Goal: Task Accomplishment & Management: Manage account settings

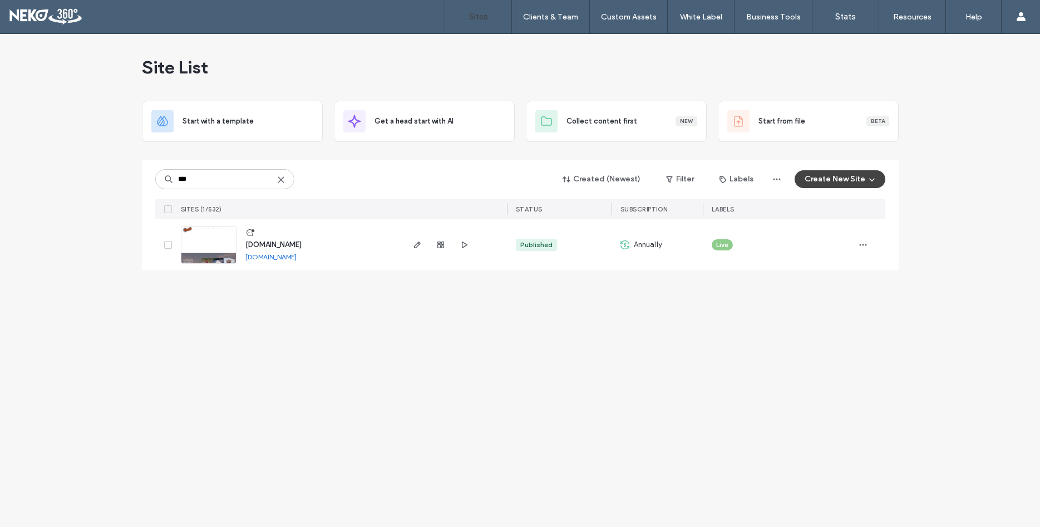
type input "***"
click at [279, 243] on span "www.roddroofing.com" at bounding box center [273, 244] width 56 height 8
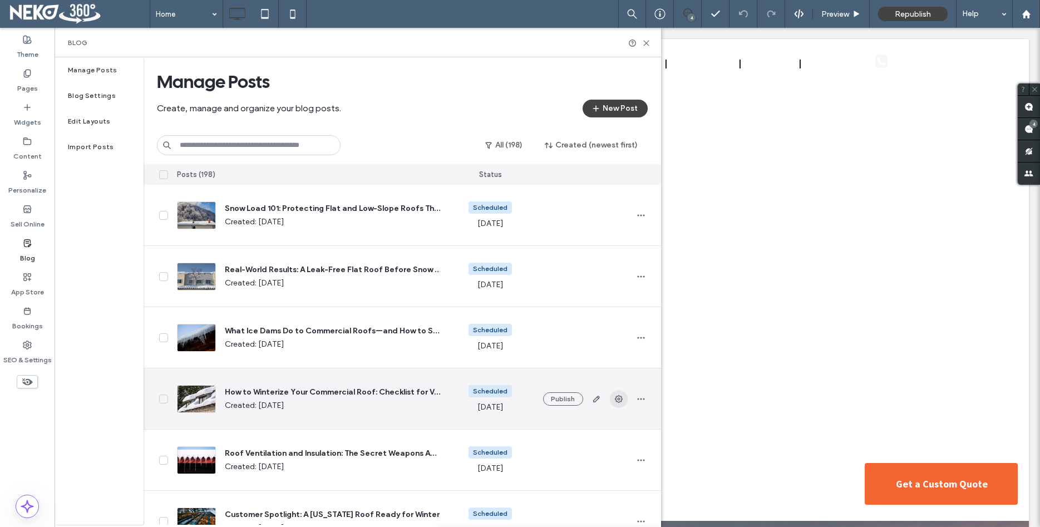
click at [617, 400] on icon "button" at bounding box center [619, 399] width 9 height 9
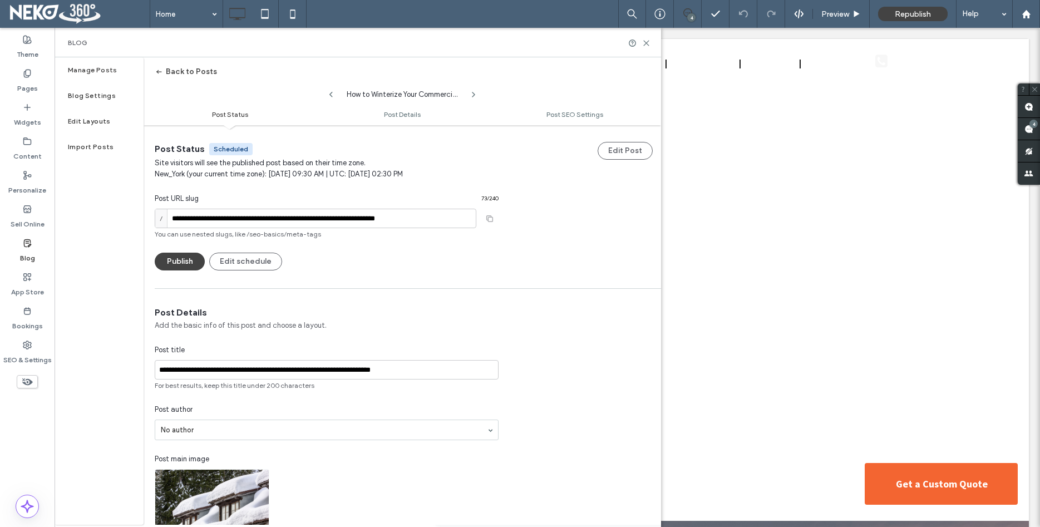
scroll to position [1, 0]
click at [105, 71] on label "Manage Posts" at bounding box center [93, 70] width 50 height 8
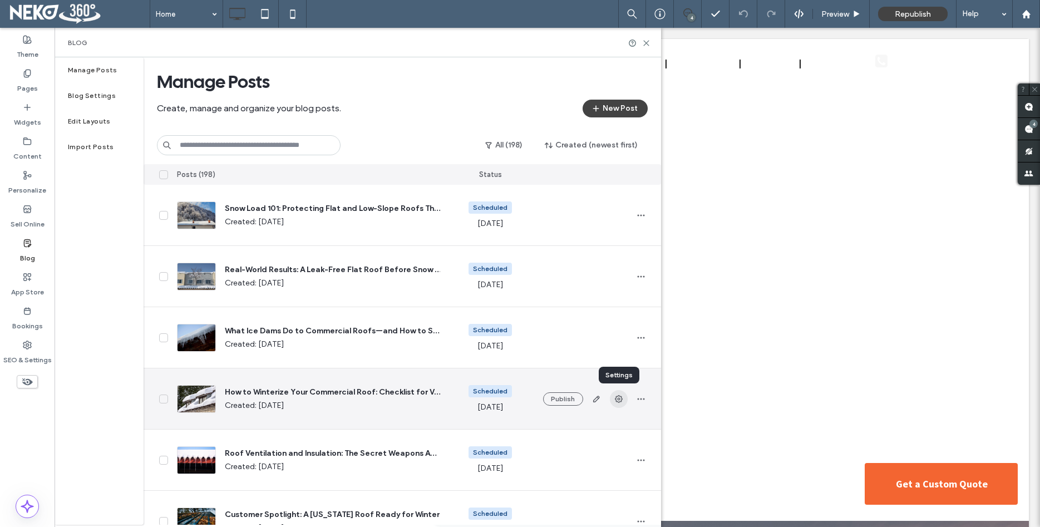
click at [620, 403] on icon "button" at bounding box center [619, 399] width 9 height 9
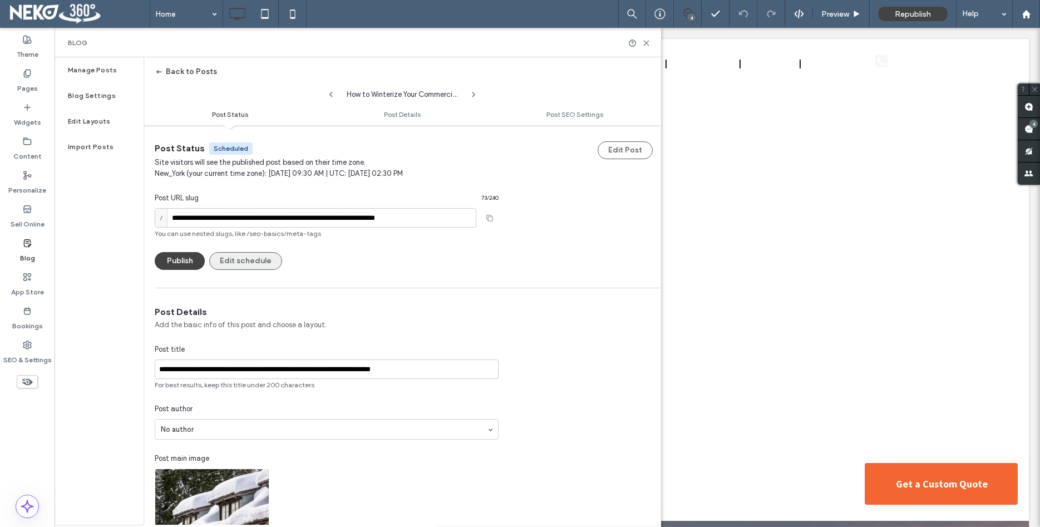
click at [239, 263] on button "Edit schedule" at bounding box center [245, 261] width 73 height 18
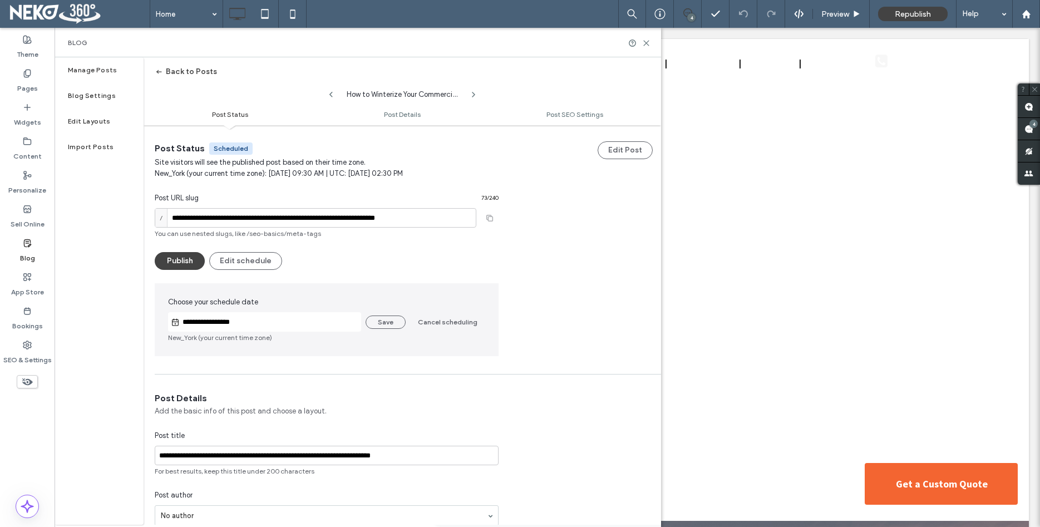
click at [244, 323] on input "**********" at bounding box center [270, 322] width 181 height 13
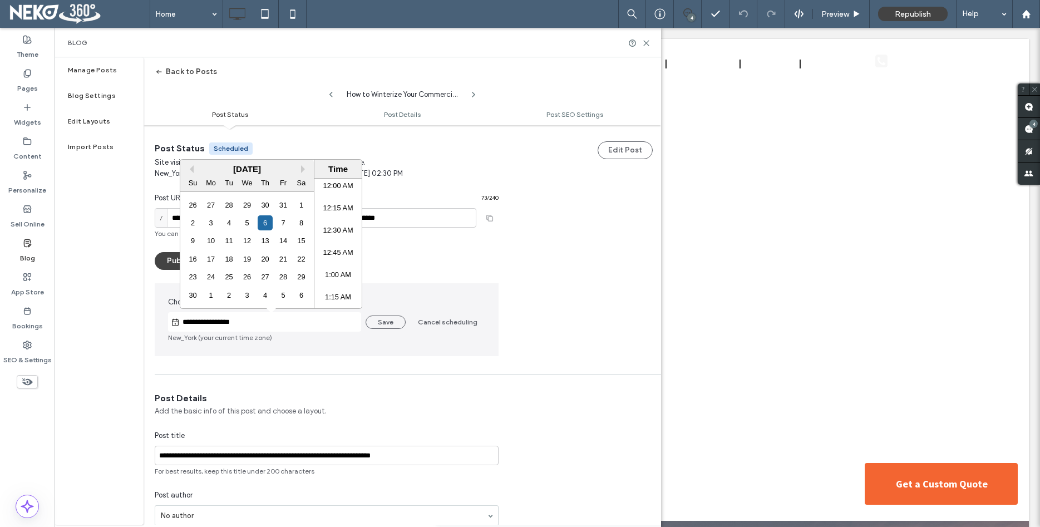
scroll to position [792, 0]
click at [248, 226] on div "5" at bounding box center [246, 222] width 15 height 15
type input "**********"
click at [391, 322] on button "Save" at bounding box center [386, 322] width 40 height 13
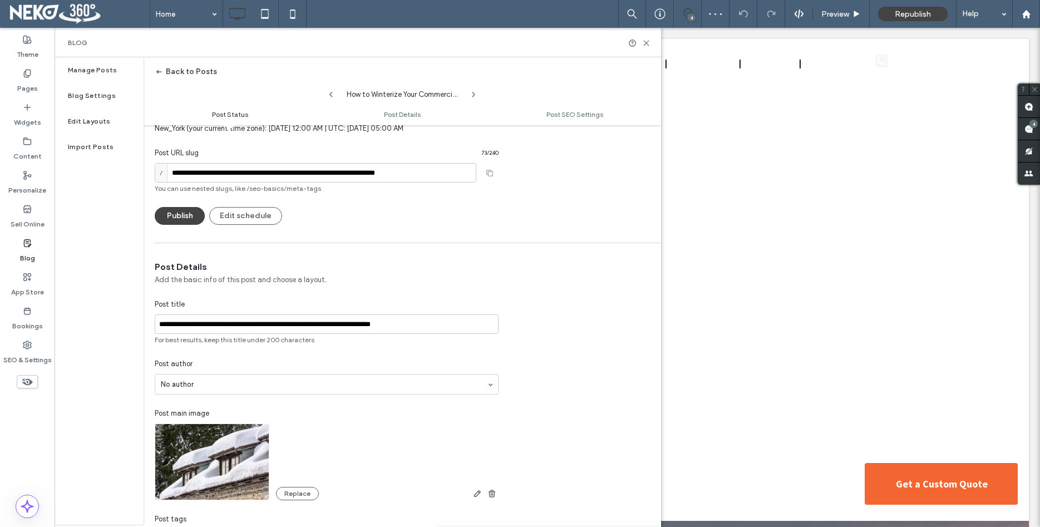
scroll to position [64, 0]
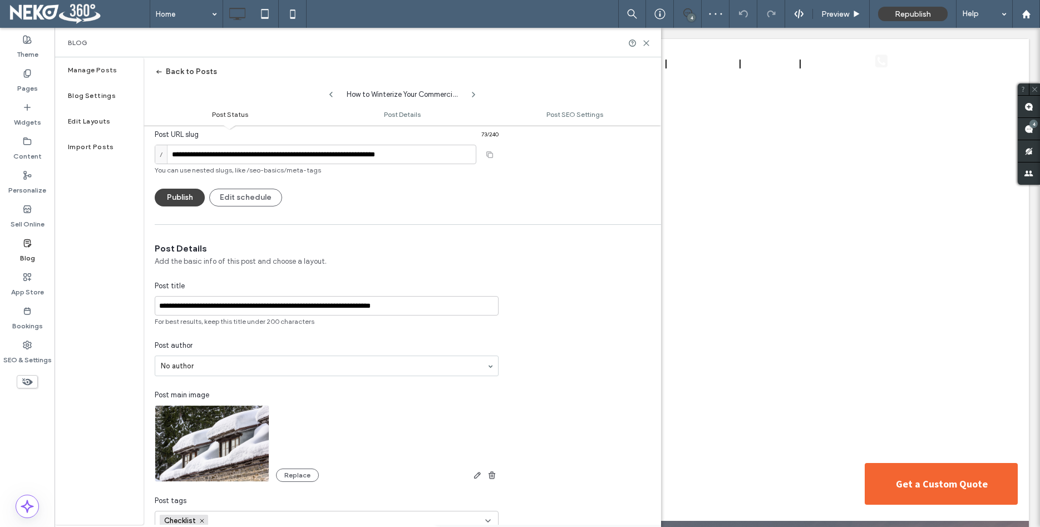
click at [185, 73] on button "Back to Posts" at bounding box center [186, 72] width 62 height 18
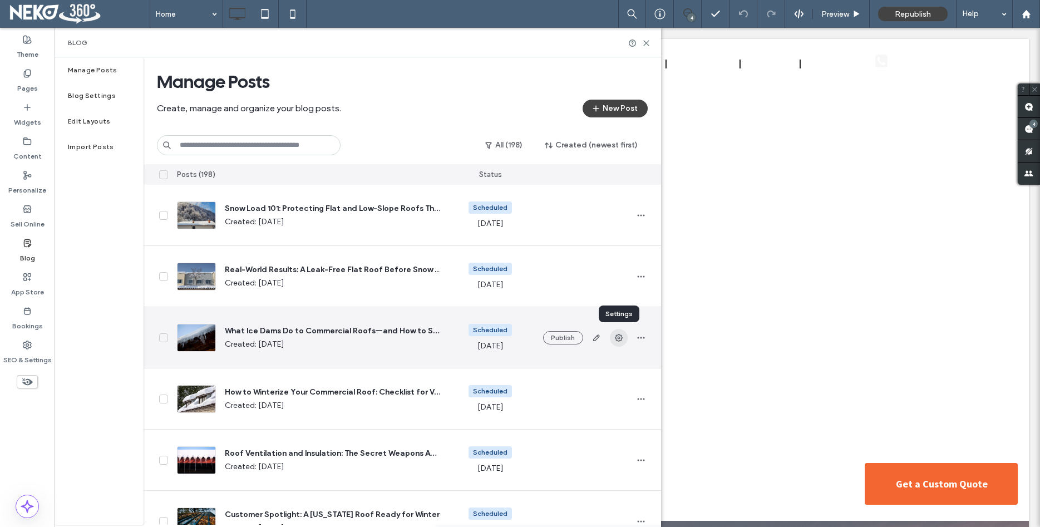
click at [616, 341] on icon "button" at bounding box center [619, 337] width 9 height 9
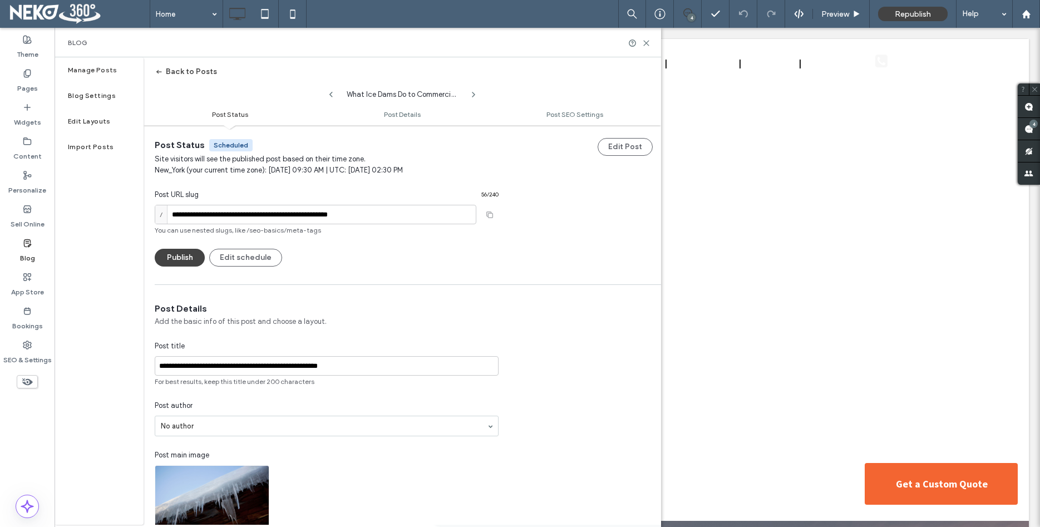
scroll to position [0, 0]
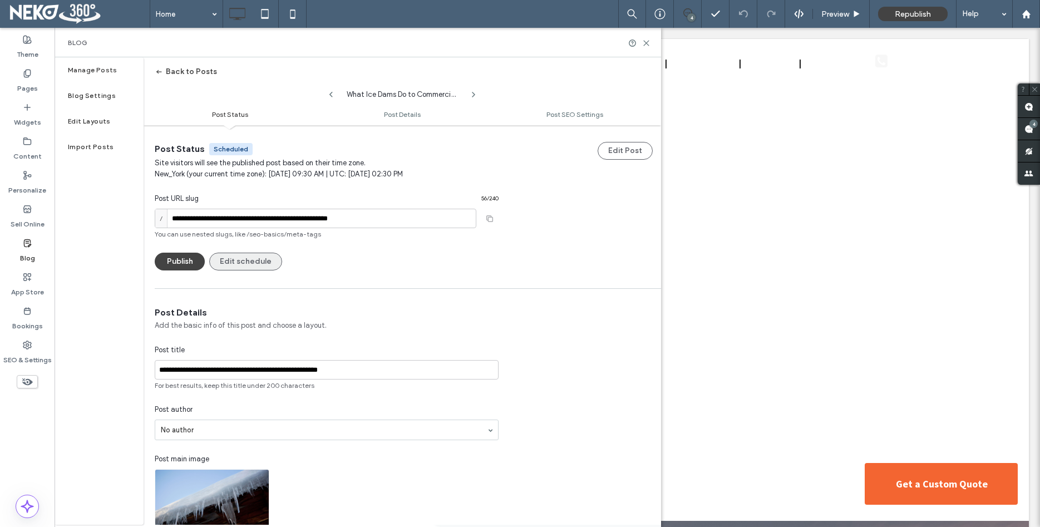
click at [232, 258] on button "Edit schedule" at bounding box center [245, 262] width 73 height 18
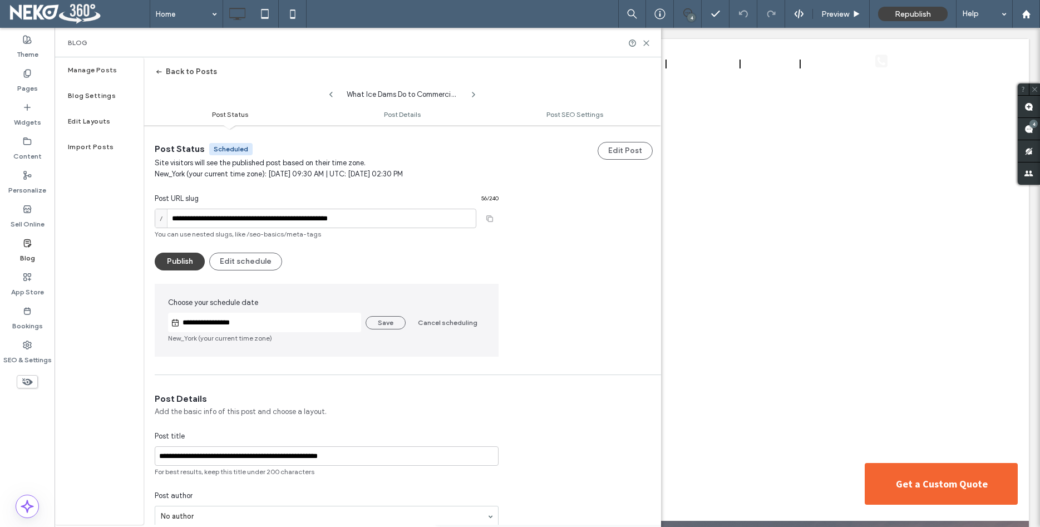
click at [339, 325] on input "**********" at bounding box center [270, 322] width 181 height 13
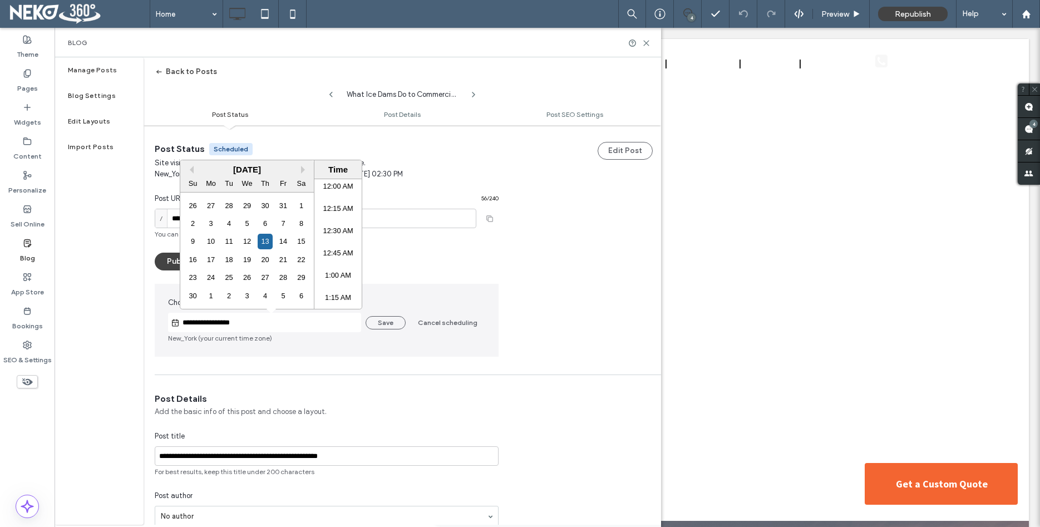
scroll to position [792, 0]
click at [248, 243] on div "12" at bounding box center [246, 241] width 15 height 15
type input "**********"
click at [397, 321] on button "Save" at bounding box center [386, 322] width 40 height 13
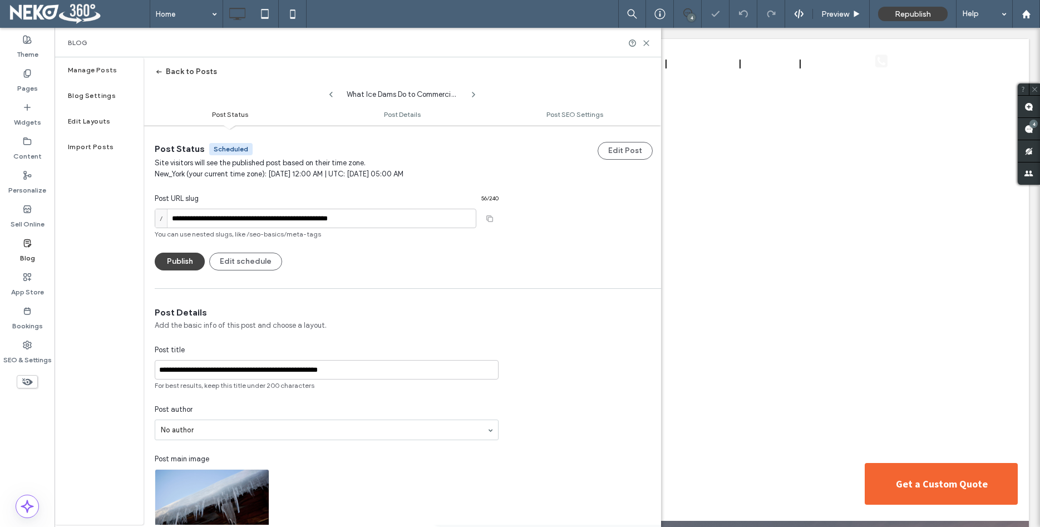
click at [164, 72] on span "button" at bounding box center [160, 71] width 11 height 17
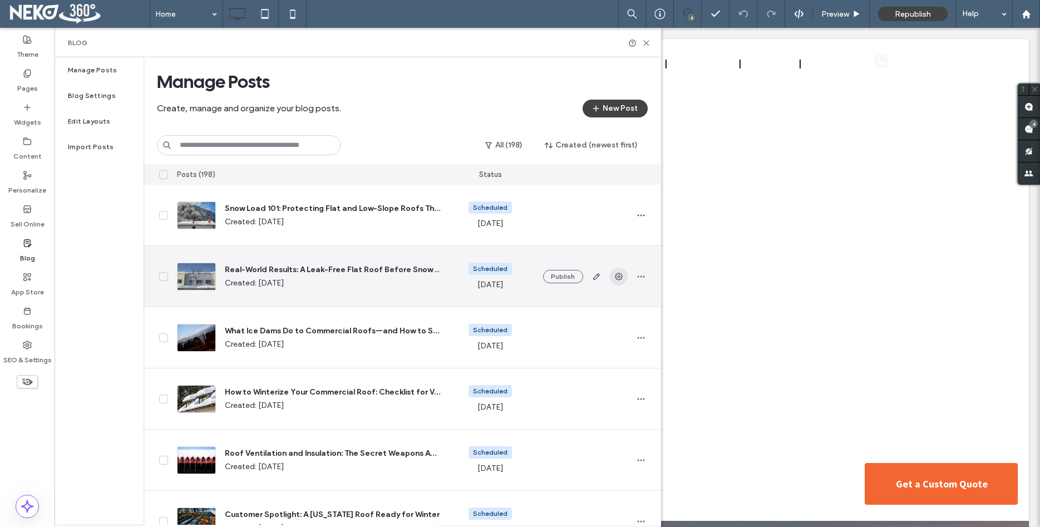
click at [620, 277] on use "button" at bounding box center [619, 277] width 8 height 8
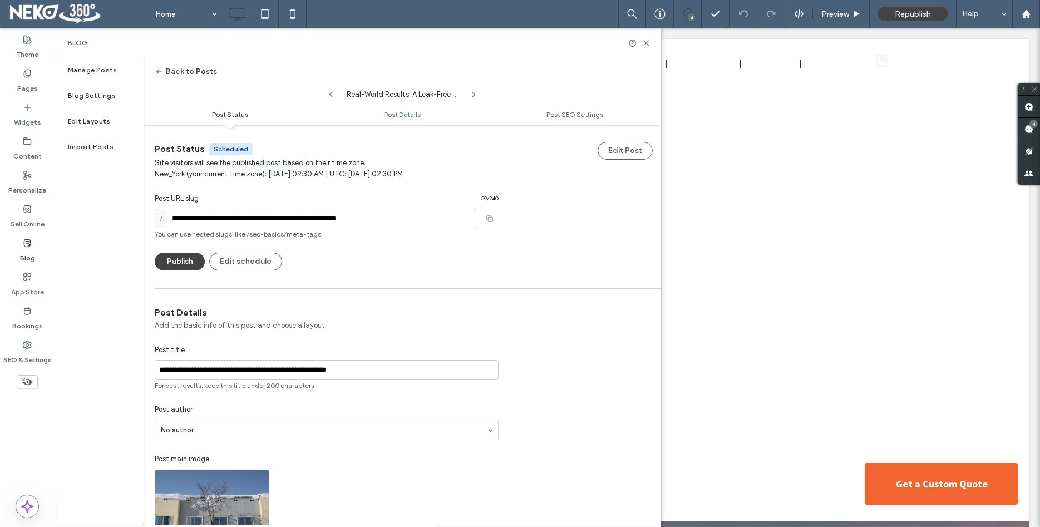
scroll to position [1, 0]
click at [252, 263] on button "Edit schedule" at bounding box center [245, 261] width 73 height 18
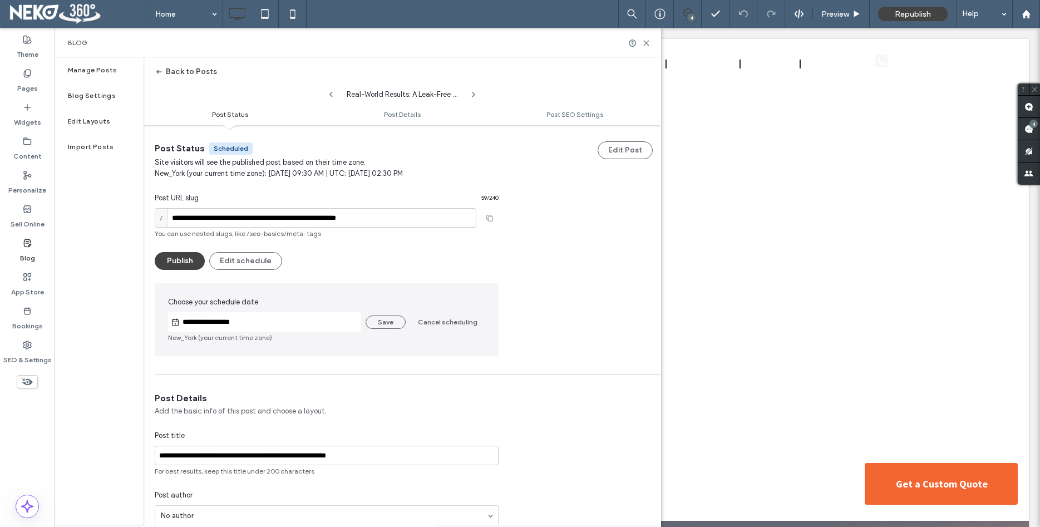
click at [280, 322] on input "**********" at bounding box center [270, 322] width 181 height 13
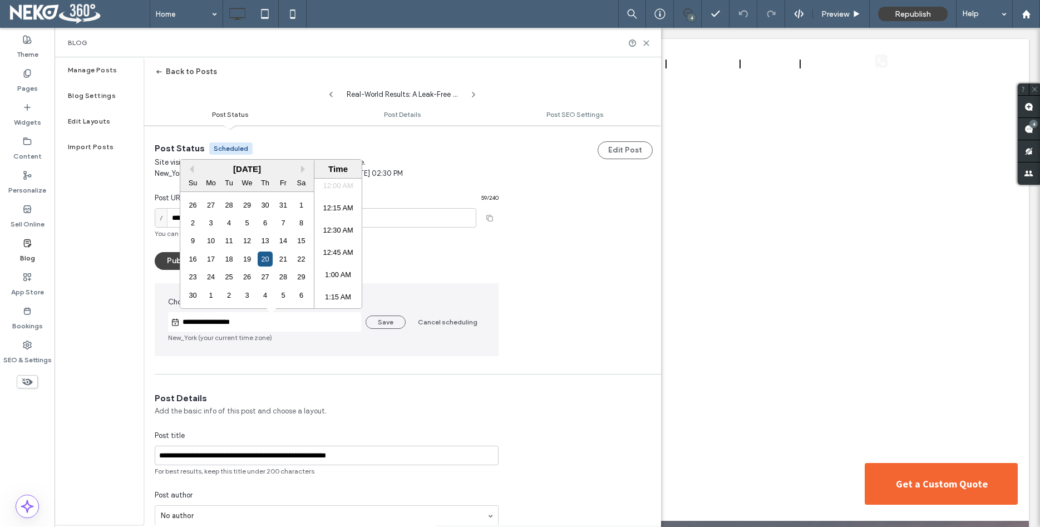
scroll to position [792, 0]
click at [249, 257] on div "19" at bounding box center [246, 259] width 15 height 15
type input "**********"
click at [395, 324] on button "Save" at bounding box center [386, 322] width 40 height 13
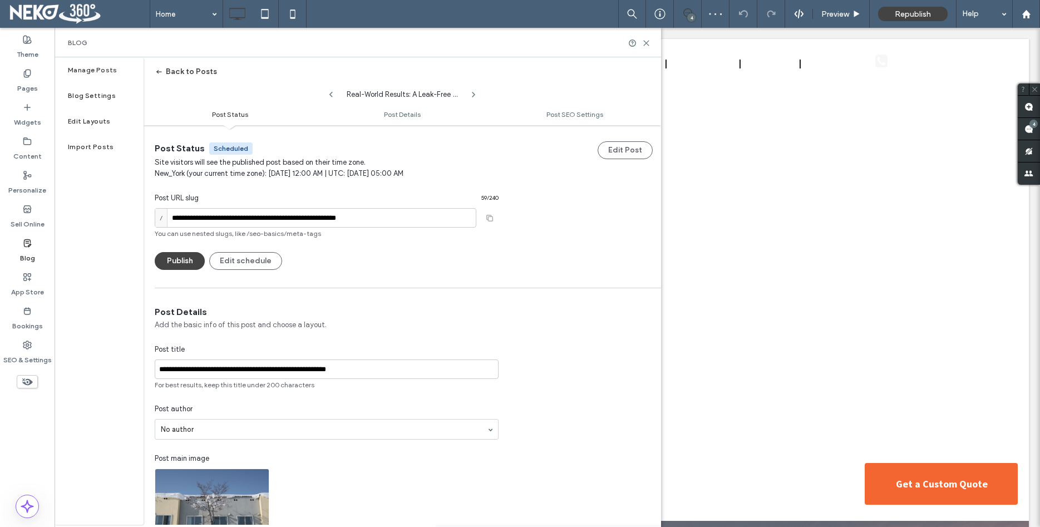
click at [158, 74] on icon "button" at bounding box center [159, 71] width 9 height 9
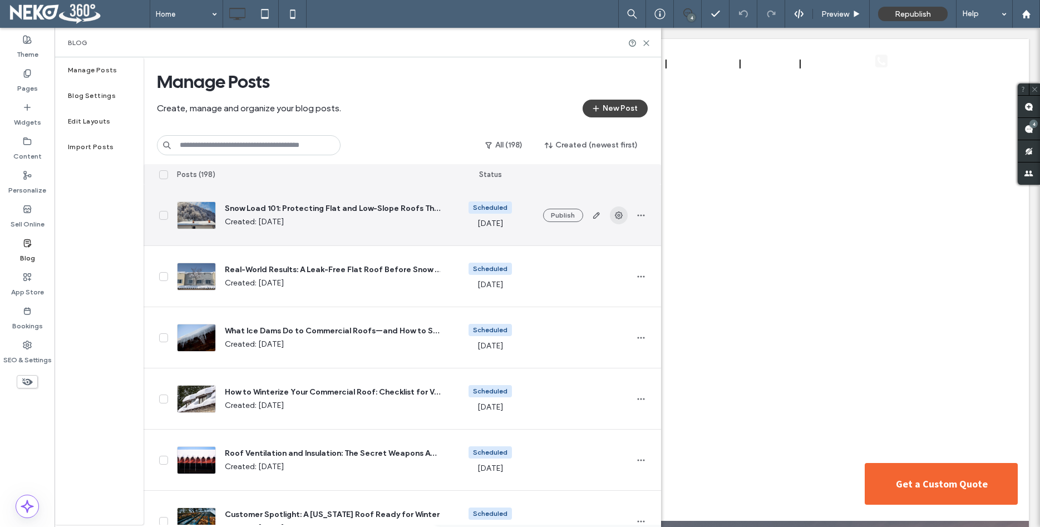
click at [617, 213] on icon "button" at bounding box center [619, 215] width 9 height 9
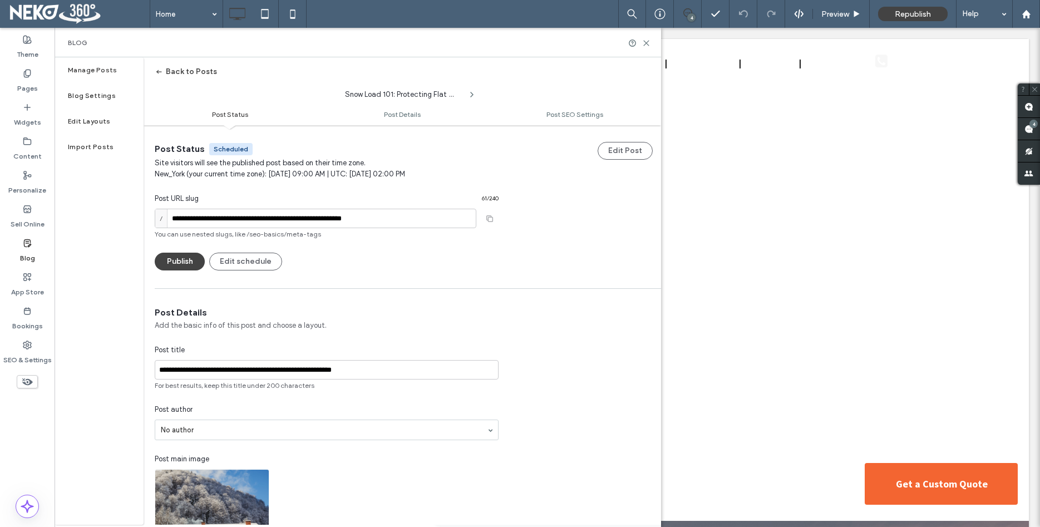
scroll to position [1, 0]
click at [241, 266] on button "Edit schedule" at bounding box center [245, 261] width 73 height 18
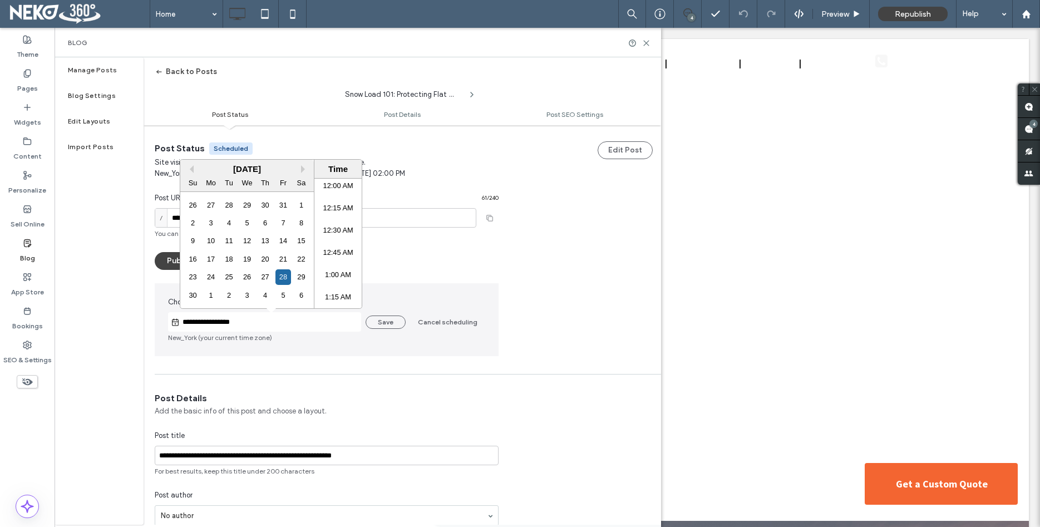
click at [305, 327] on input "**********" at bounding box center [270, 322] width 181 height 13
click at [269, 281] on div "27" at bounding box center [265, 276] width 15 height 15
type input "**********"
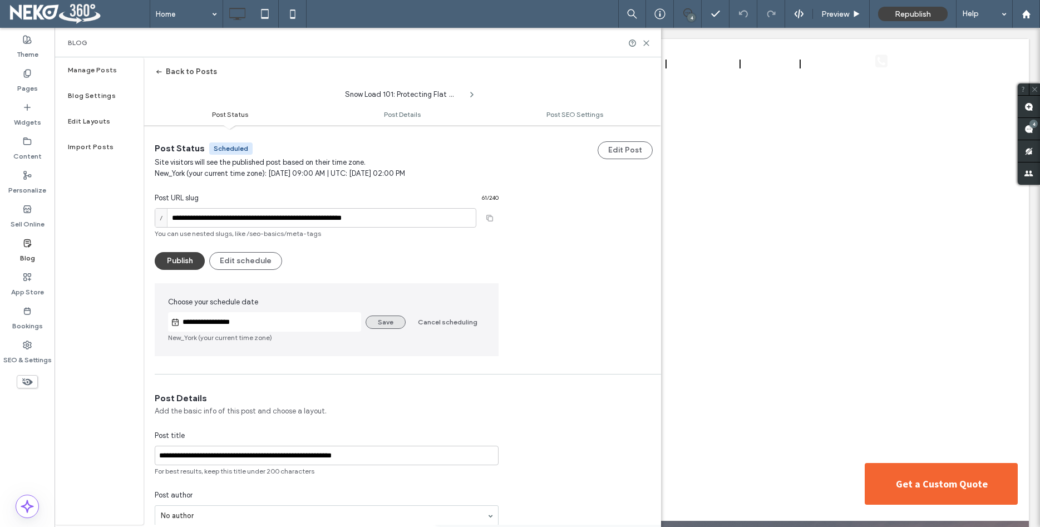
click at [378, 321] on button "Save" at bounding box center [386, 322] width 40 height 13
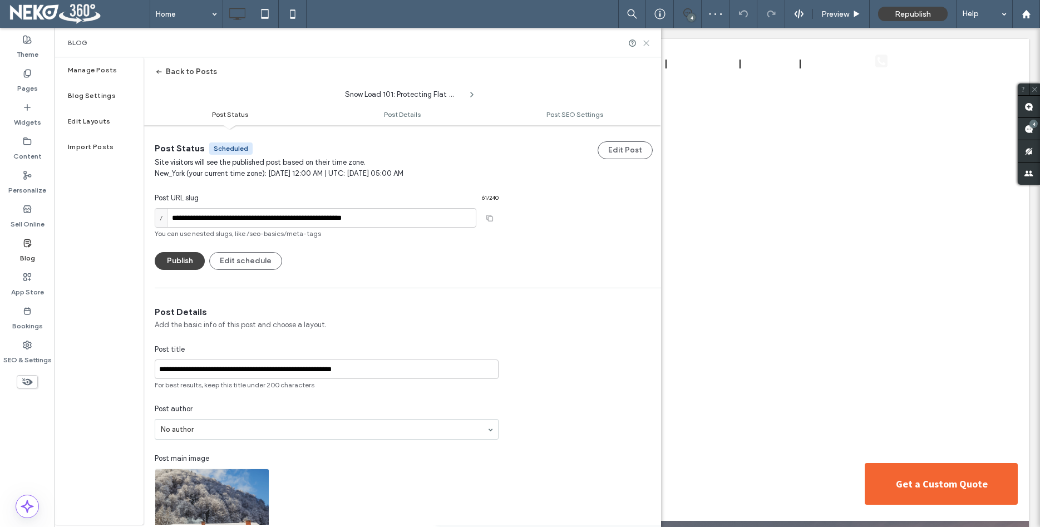
click at [645, 44] on icon at bounding box center [646, 43] width 8 height 8
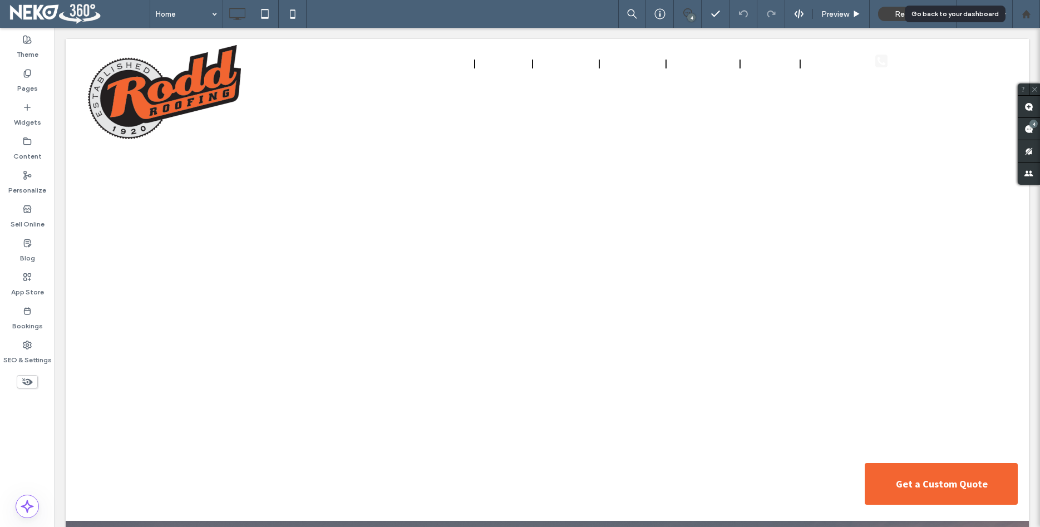
click at [1033, 21] on div at bounding box center [1027, 14] width 28 height 28
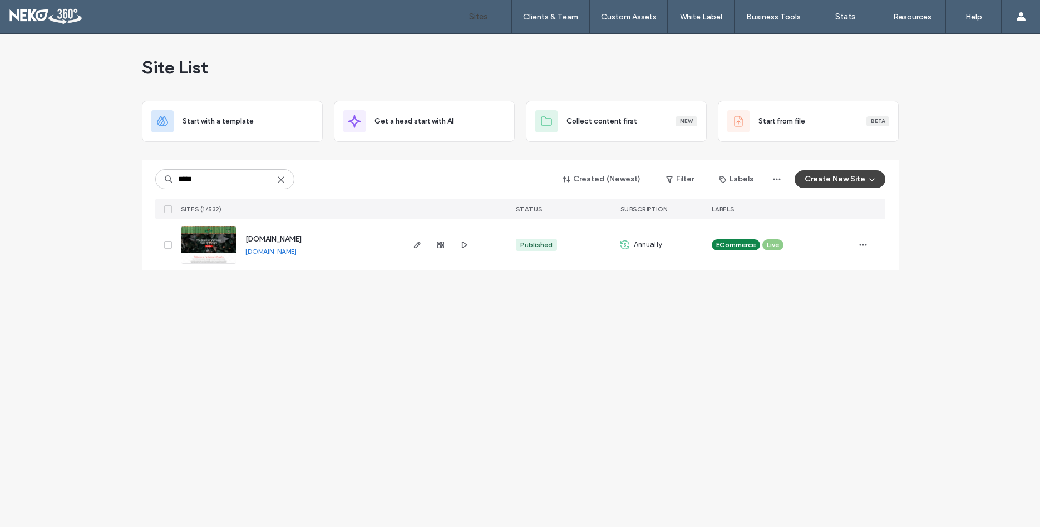
type input "*****"
click at [302, 238] on span "[DOMAIN_NAME]" at bounding box center [273, 239] width 56 height 8
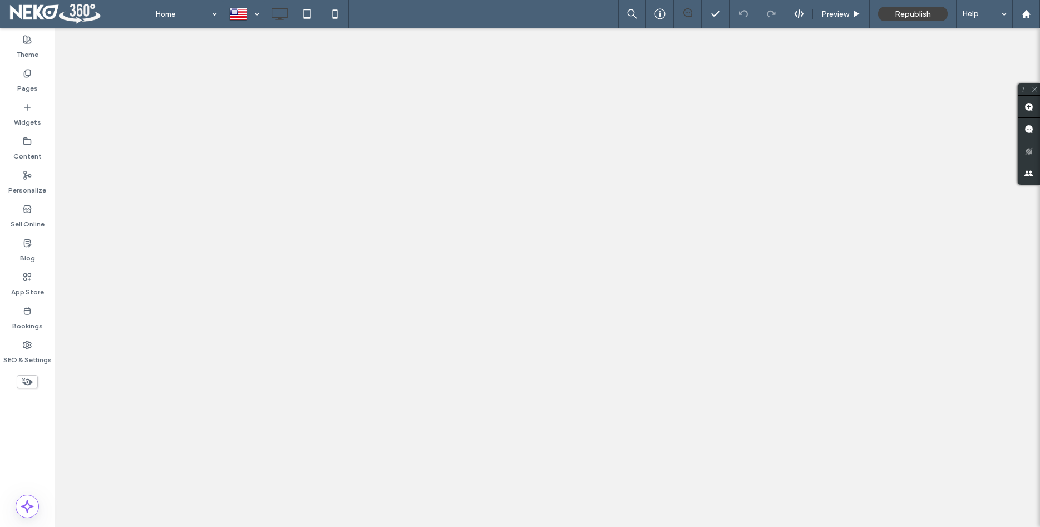
click at [28, 87] on label "Pages" at bounding box center [27, 86] width 21 height 16
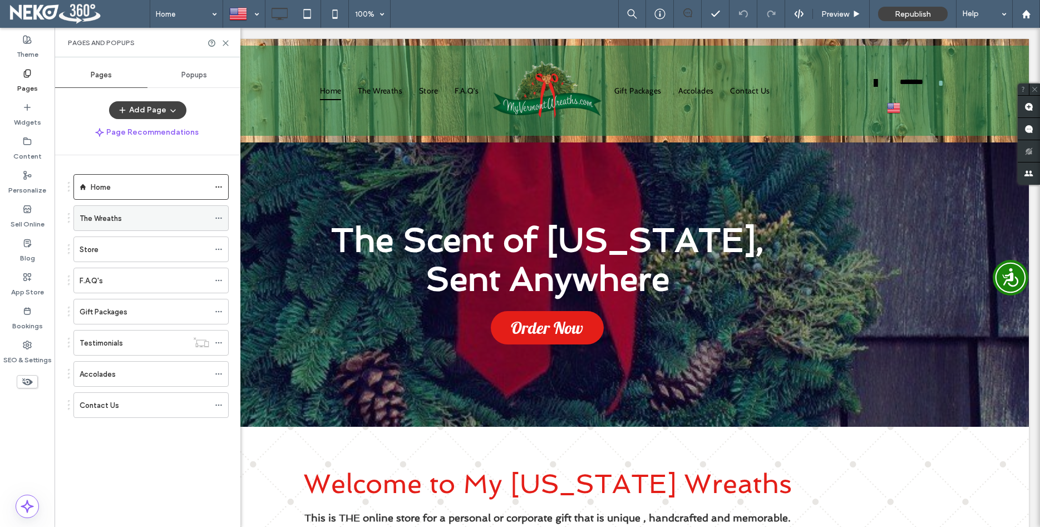
click at [124, 218] on div "The Wreaths" at bounding box center [145, 219] width 130 height 12
click at [225, 42] on icon at bounding box center [226, 43] width 8 height 8
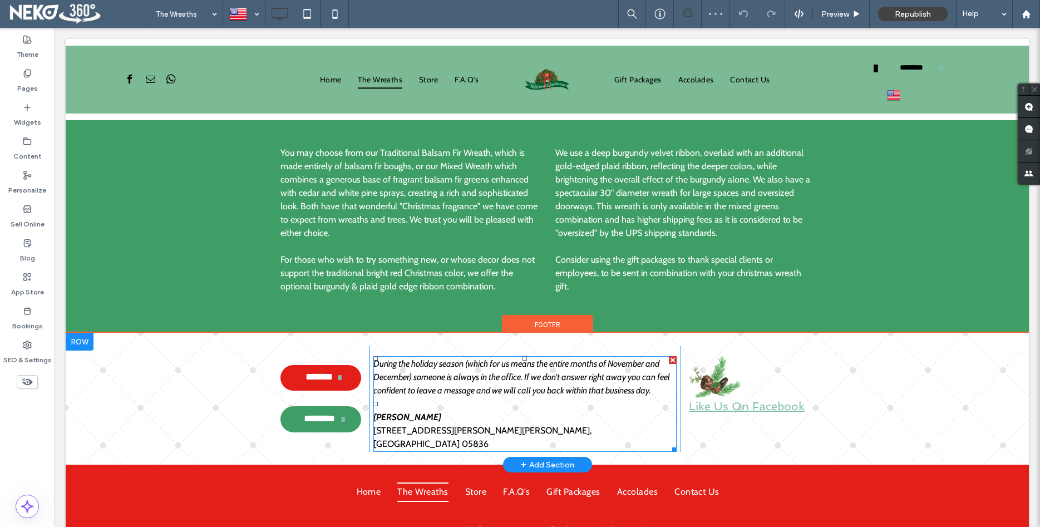
scroll to position [653, 0]
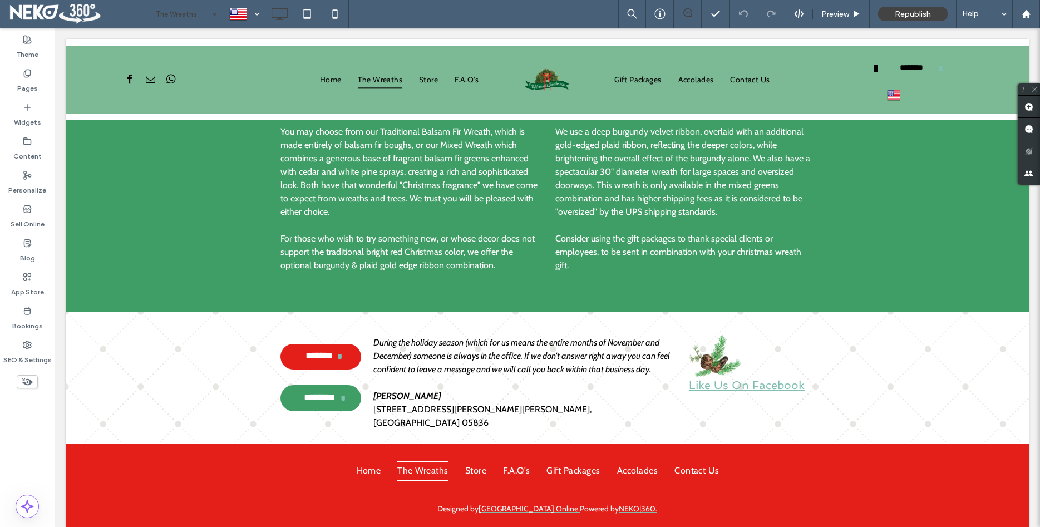
click at [200, 10] on input at bounding box center [184, 14] width 56 height 28
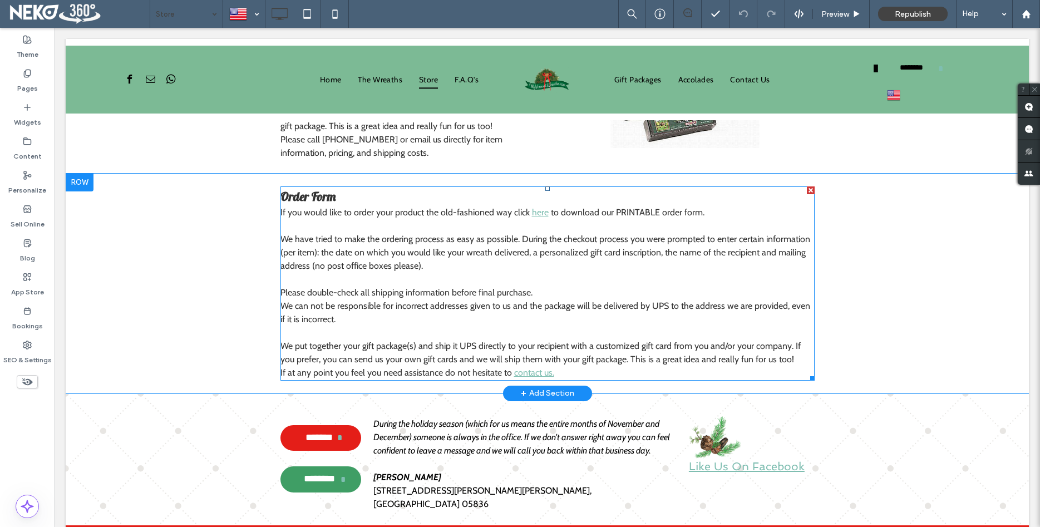
scroll to position [1363, 0]
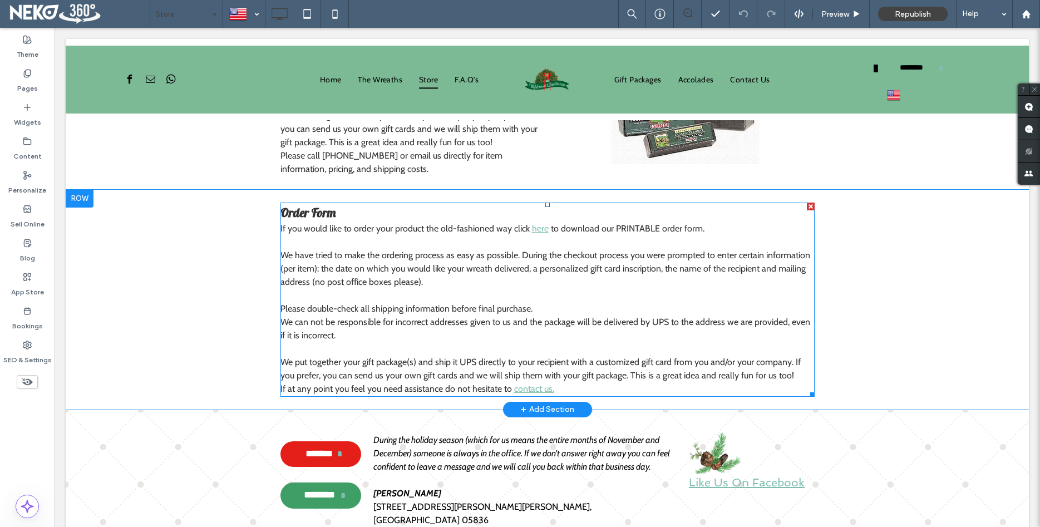
click at [537, 259] on span "We have tried to make the ordering process as easy as possible. During the chec…" at bounding box center [546, 268] width 530 height 37
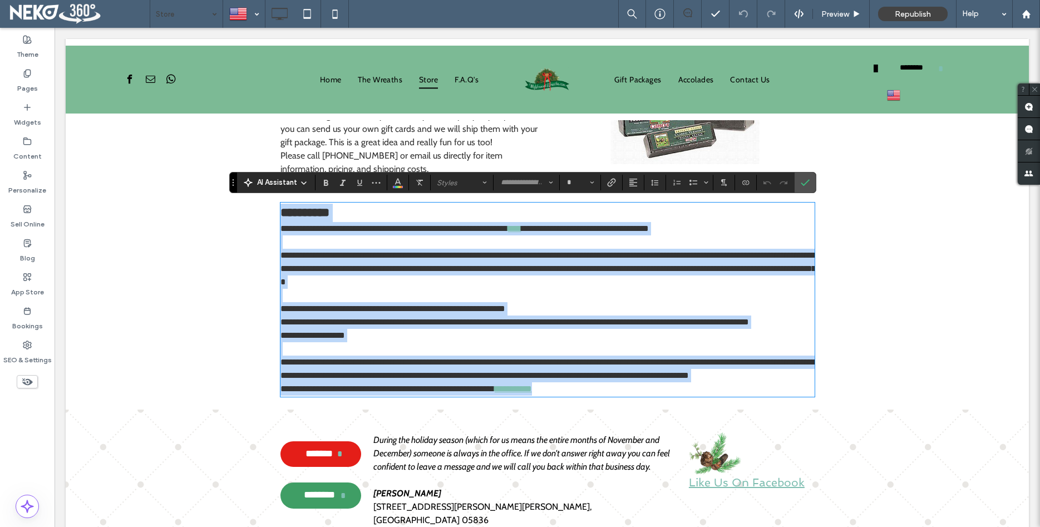
click at [547, 225] on span "**********" at bounding box center [585, 228] width 127 height 8
type input "*****"
type input "**"
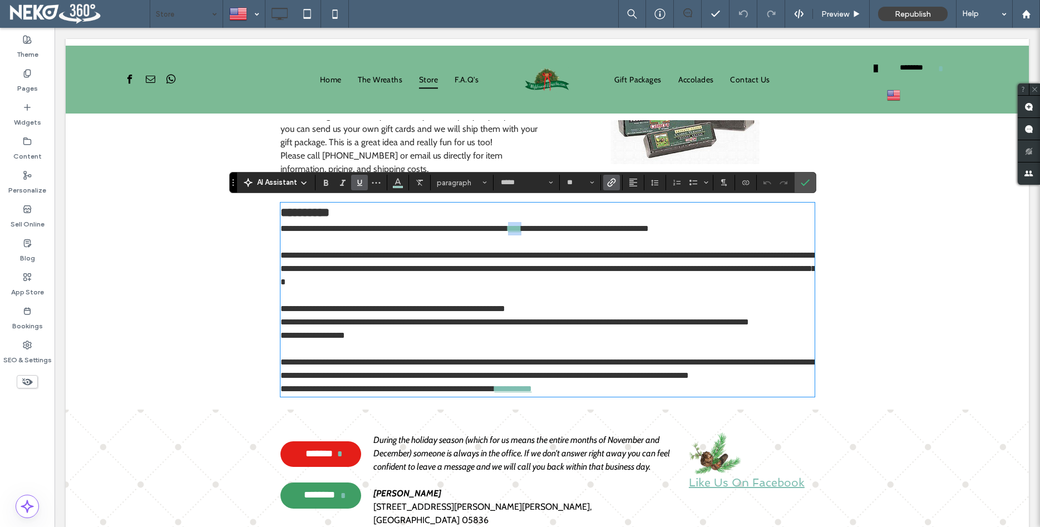
drag, startPoint x: 546, startPoint y: 227, endPoint x: 529, endPoint y: 227, distance: 16.1
click at [529, 227] on p "**********" at bounding box center [548, 228] width 534 height 13
click at [612, 184] on icon "Link" at bounding box center [611, 182] width 9 height 9
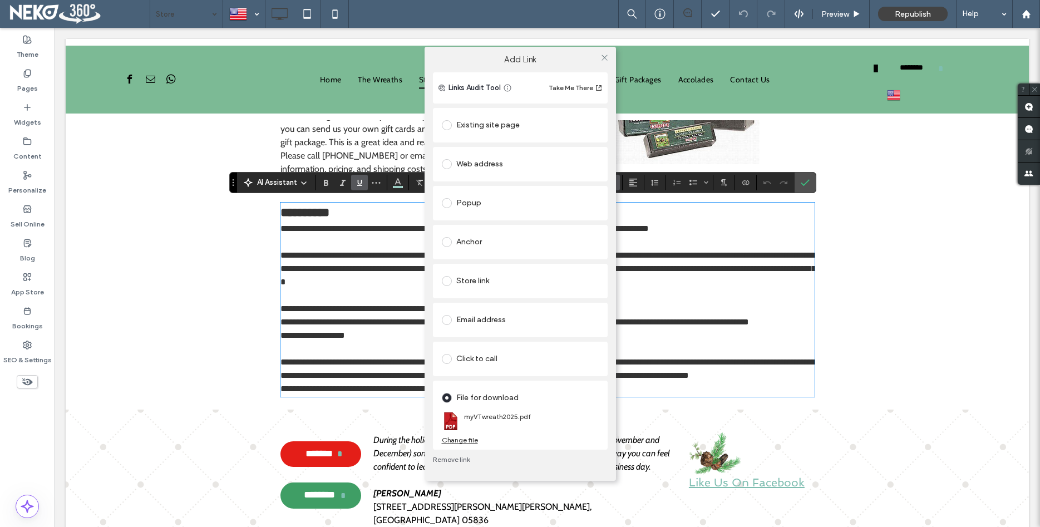
click at [465, 441] on div "Change file" at bounding box center [460, 440] width 36 height 8
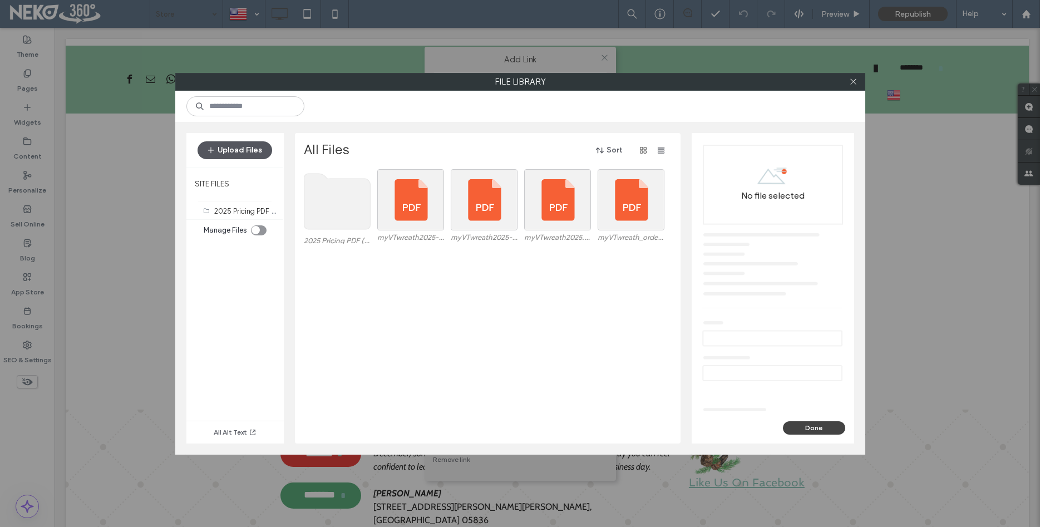
click at [235, 150] on button "Upload Files" at bounding box center [235, 150] width 75 height 18
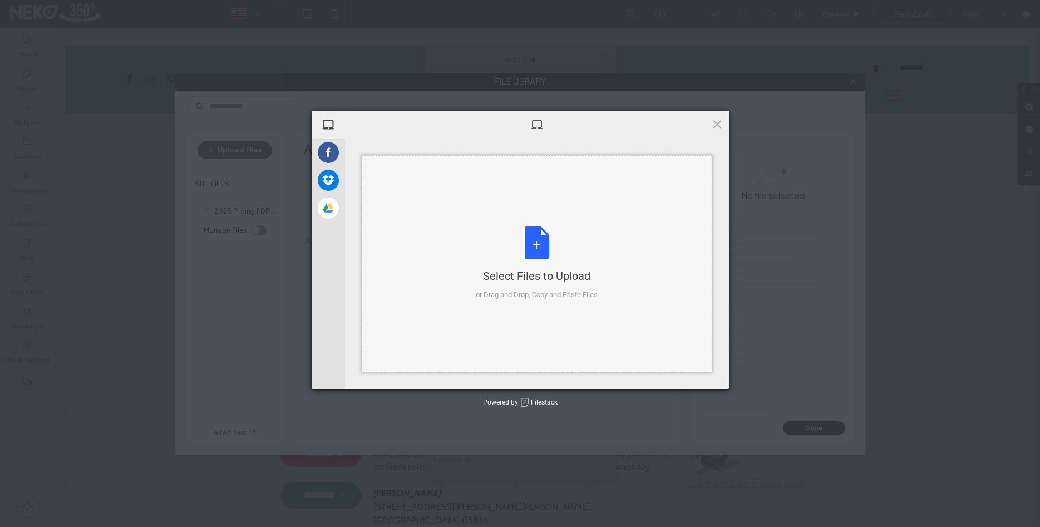
click at [519, 256] on div "Select Files to Upload or Drag and Drop, Copy and Paste Files" at bounding box center [537, 264] width 122 height 74
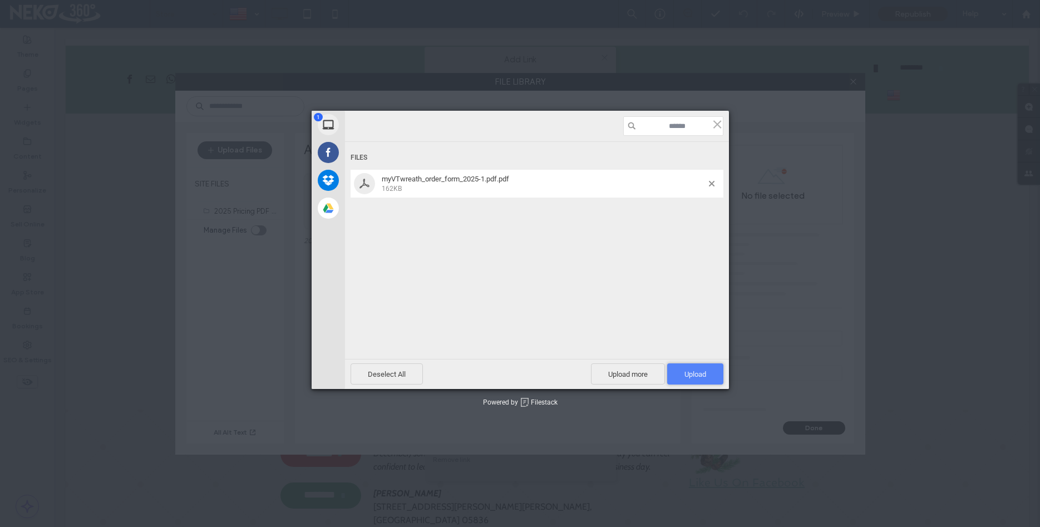
click at [705, 374] on span "Upload 1" at bounding box center [696, 374] width 22 height 8
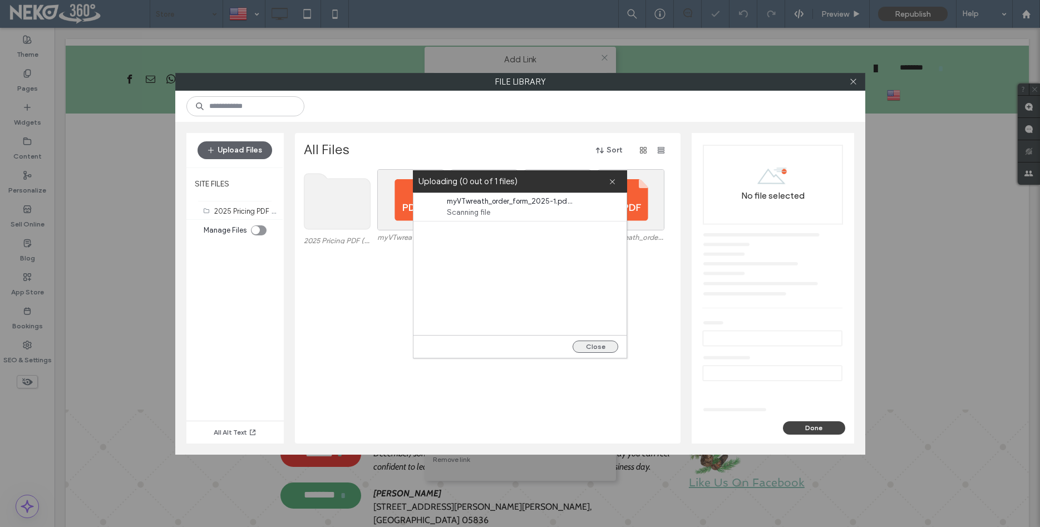
click at [606, 347] on button "Close" at bounding box center [596, 347] width 46 height 12
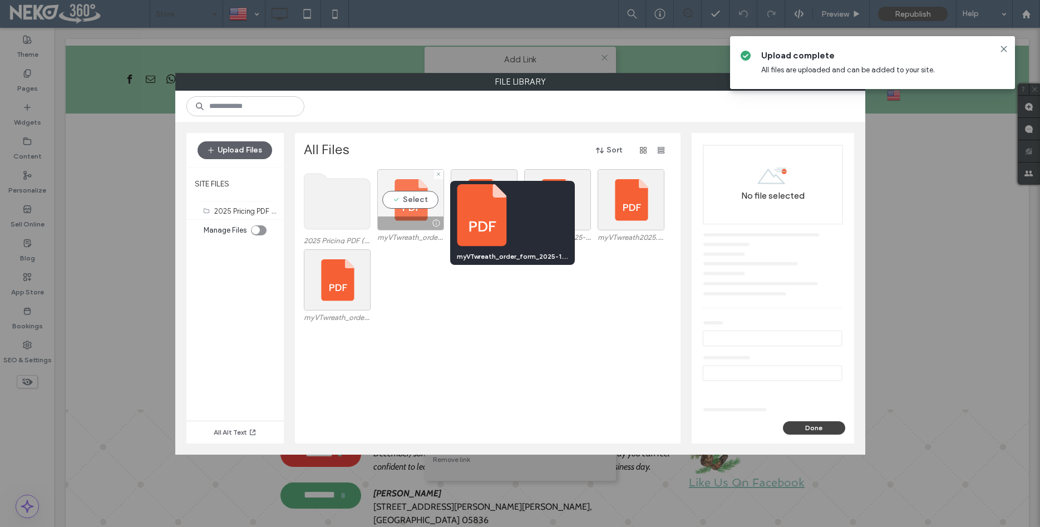
click at [438, 222] on div at bounding box center [437, 223] width 14 height 9
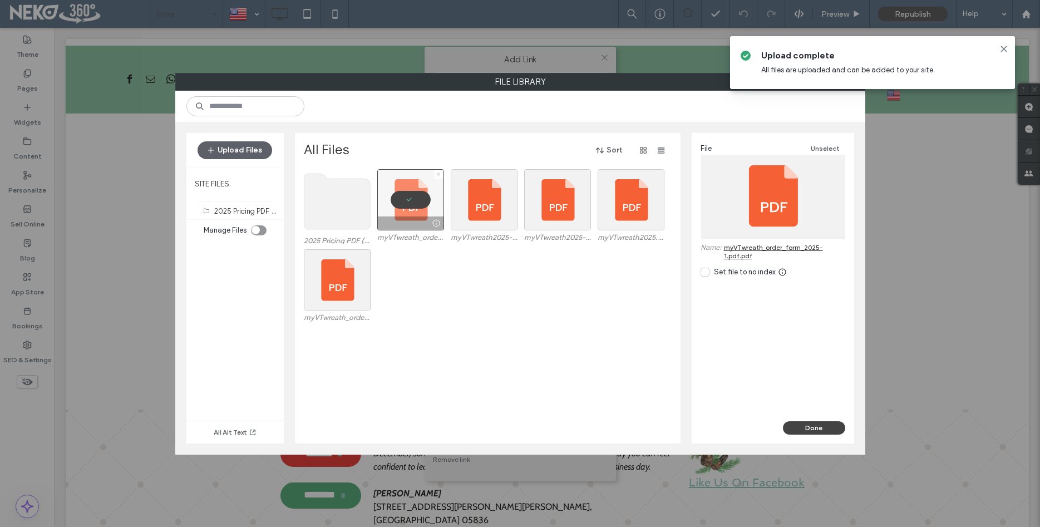
click at [437, 175] on icon at bounding box center [438, 174] width 4 height 4
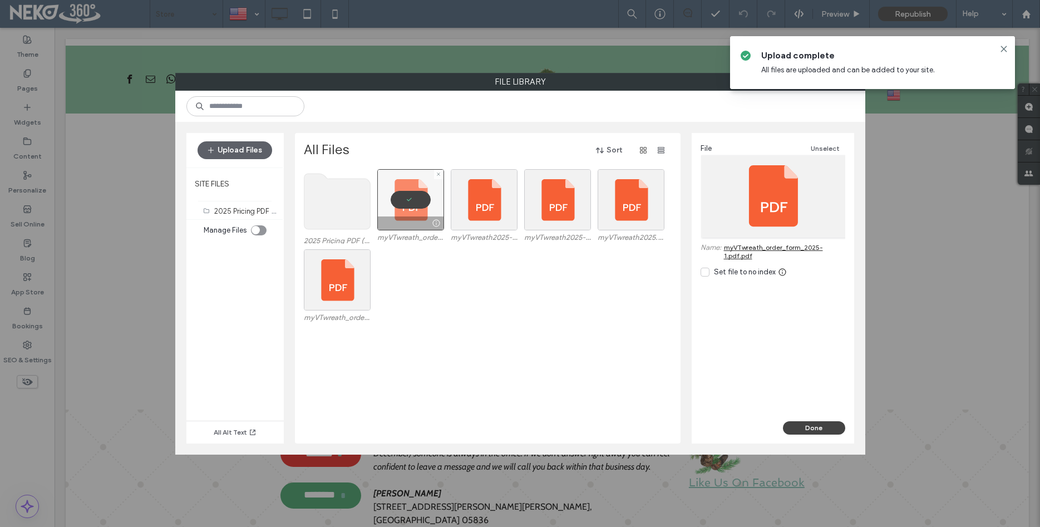
click at [441, 171] on div at bounding box center [438, 174] width 9 height 9
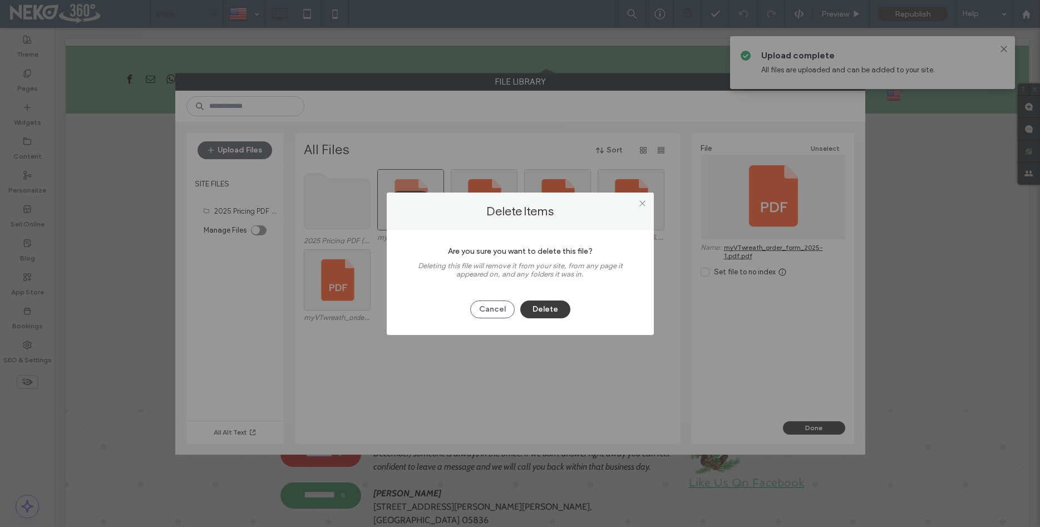
click at [551, 307] on button "Delete" at bounding box center [545, 310] width 50 height 18
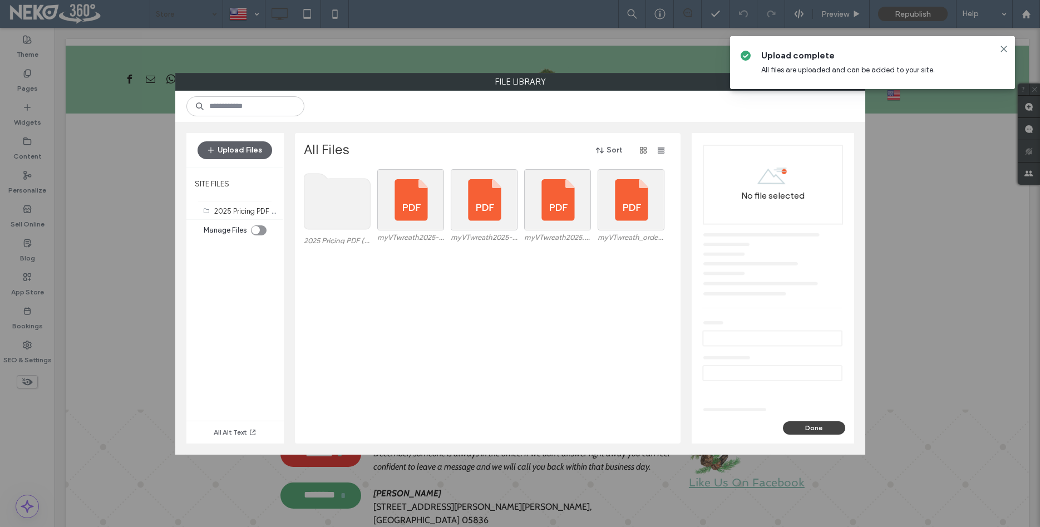
click at [464, 351] on div "2025 Pricing PDF (0) myVTwreath2025-6237ed21.pdf myVTwreath2025-6a1c3e92.pdf my…" at bounding box center [491, 306] width 374 height 274
click at [245, 152] on button "Upload Files" at bounding box center [235, 150] width 75 height 18
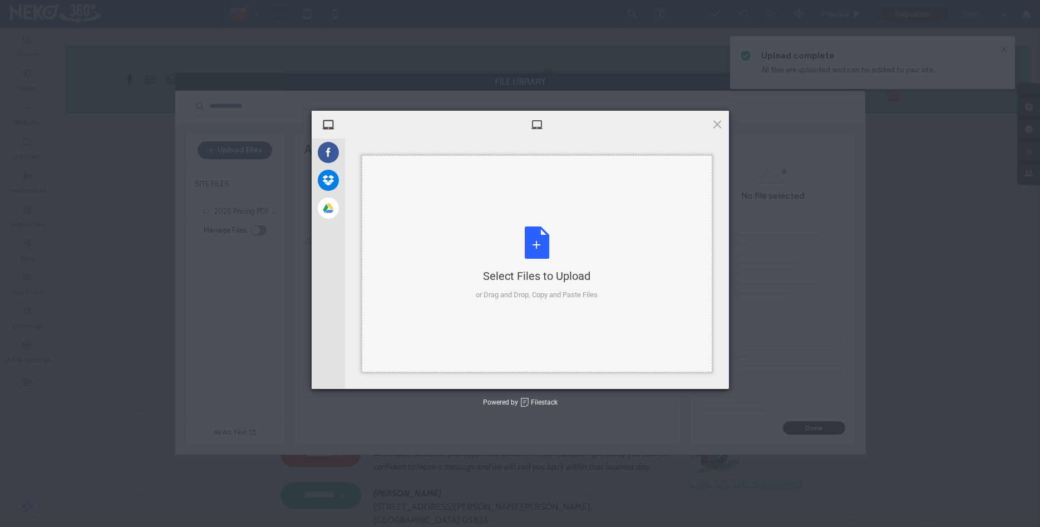
click at [536, 249] on div "Select Files to Upload or Drag and Drop, Copy and Paste Files" at bounding box center [537, 264] width 122 height 74
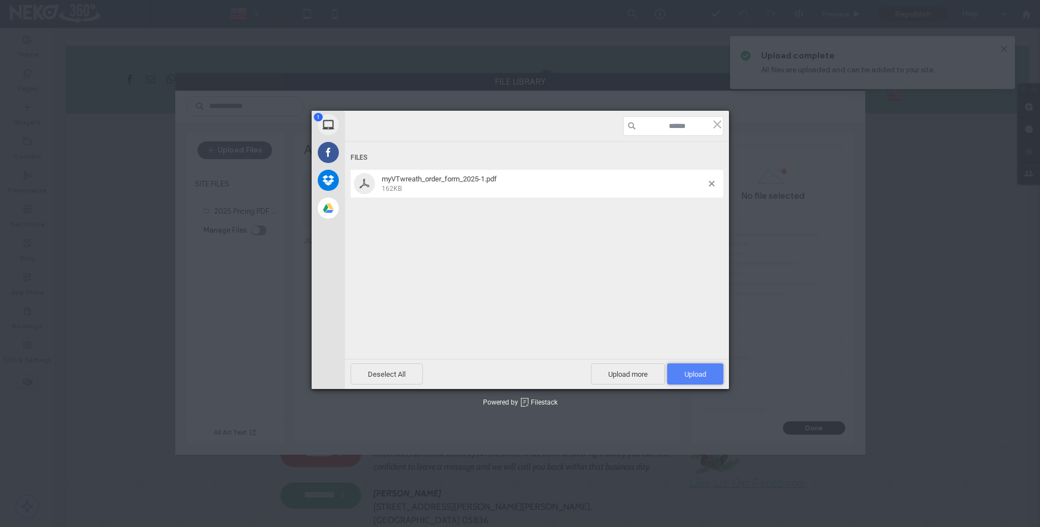
click at [693, 377] on span "Upload 1" at bounding box center [696, 374] width 22 height 8
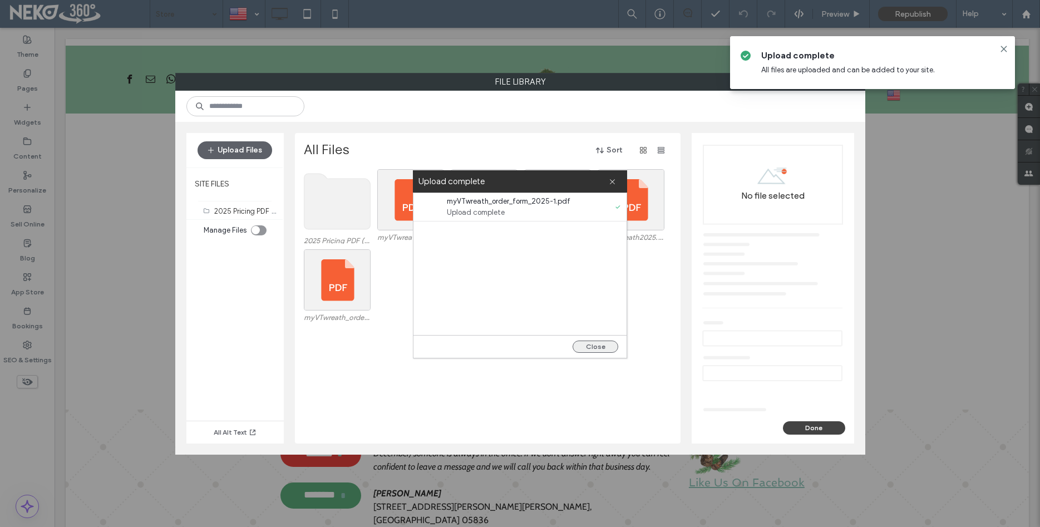
click at [589, 343] on button "Close" at bounding box center [596, 347] width 46 height 12
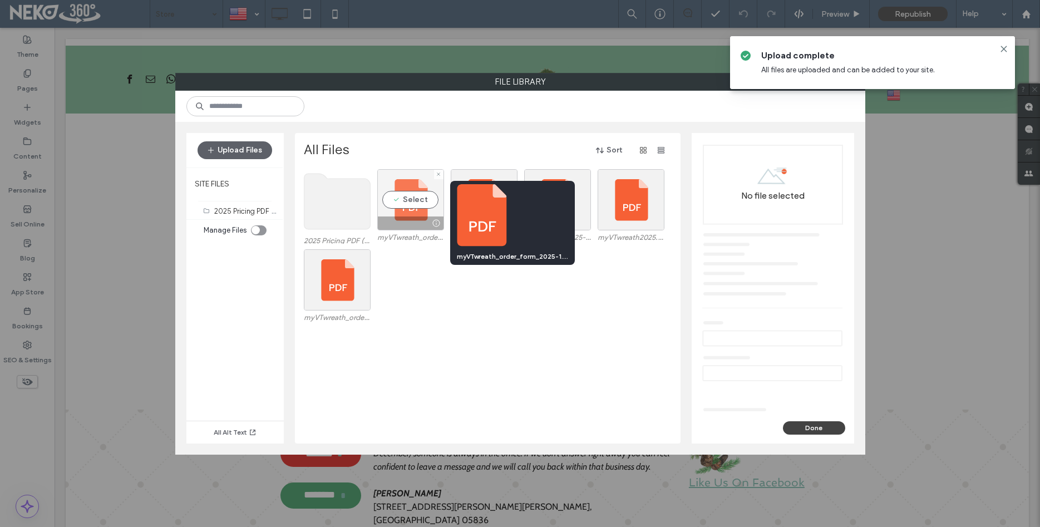
click at [436, 223] on div at bounding box center [437, 223] width 14 height 9
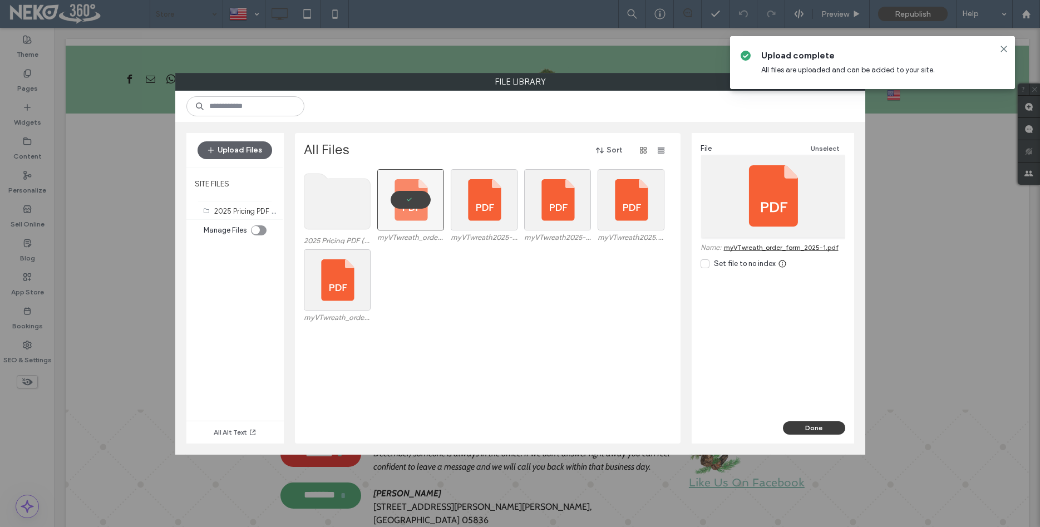
click at [816, 425] on button "Done" at bounding box center [814, 427] width 62 height 13
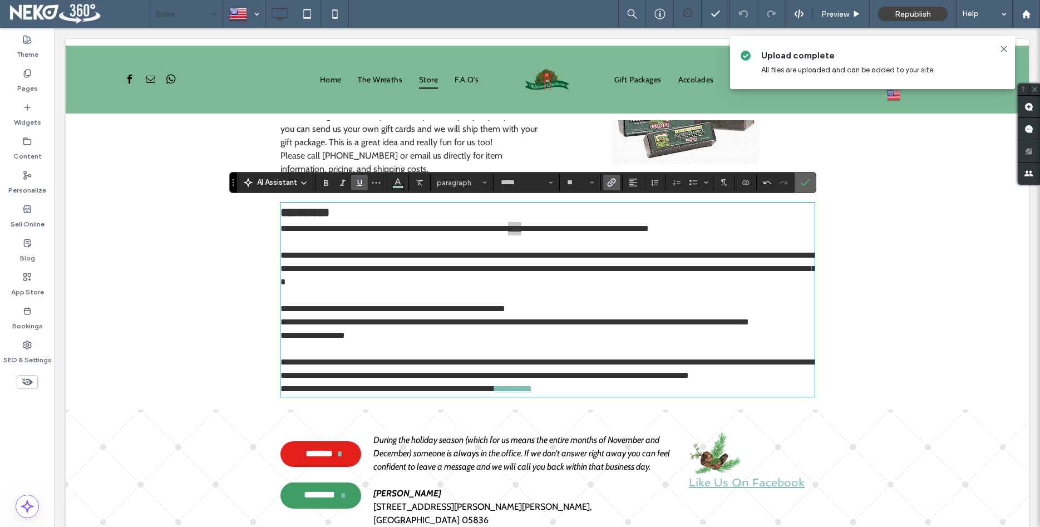
drag, startPoint x: 811, startPoint y: 180, endPoint x: 768, endPoint y: 152, distance: 51.9
click at [811, 180] on label "Confirm" at bounding box center [805, 183] width 17 height 20
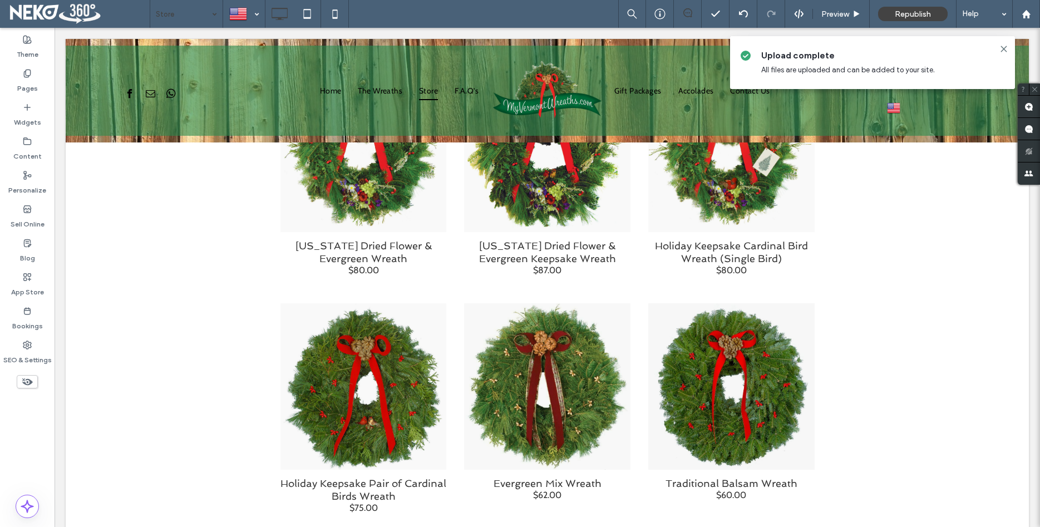
scroll to position [0, 0]
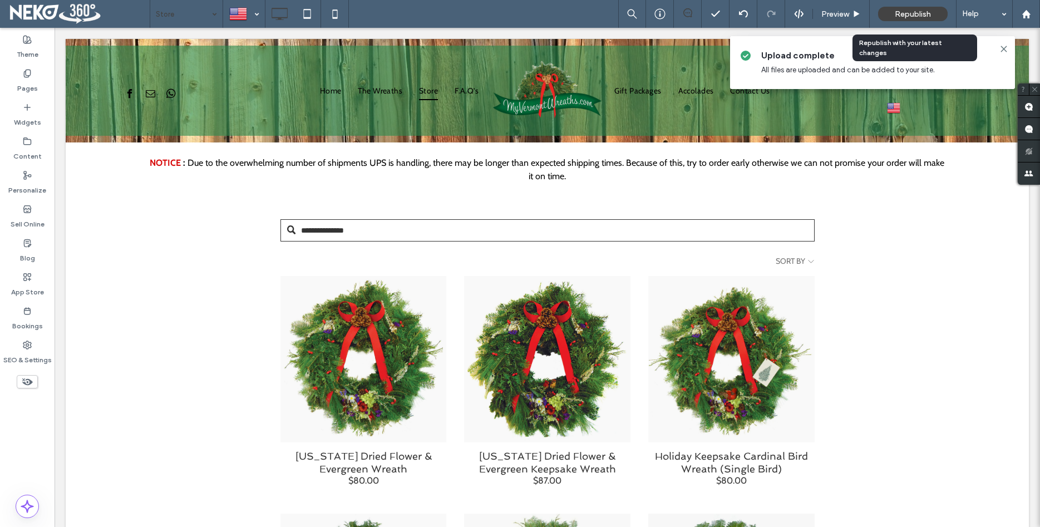
click at [901, 9] on span "Republish" at bounding box center [913, 13] width 36 height 9
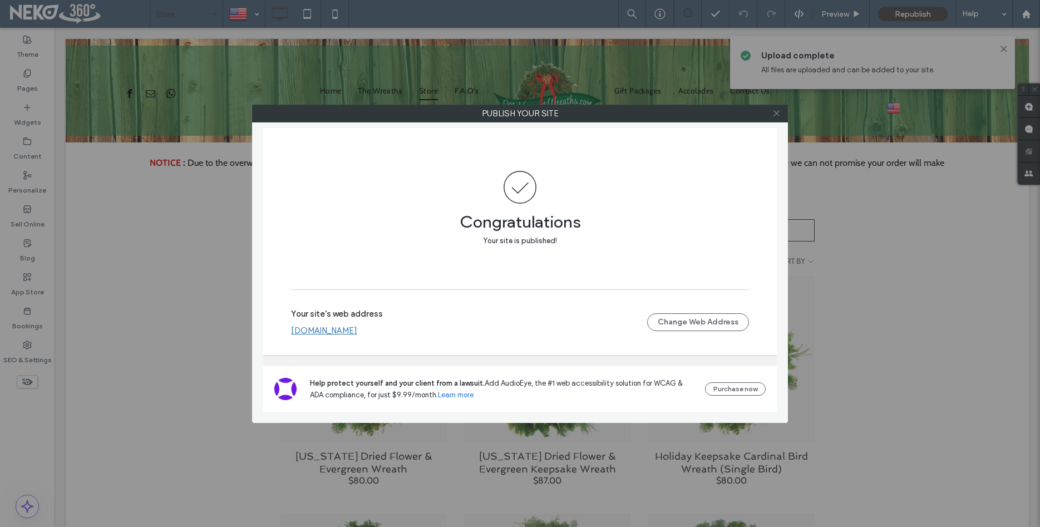
click at [779, 111] on icon at bounding box center [777, 113] width 8 height 8
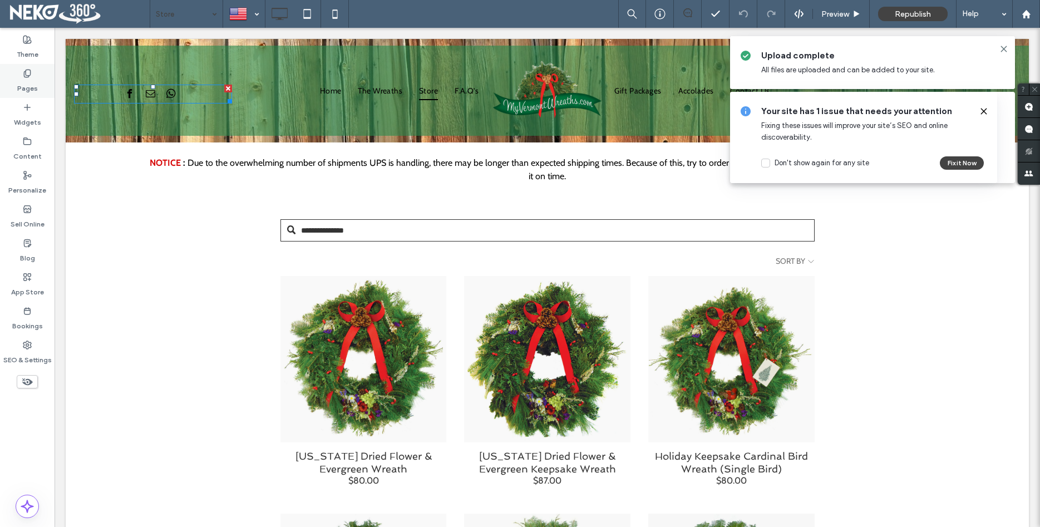
click at [25, 71] on icon at bounding box center [27, 73] width 9 height 9
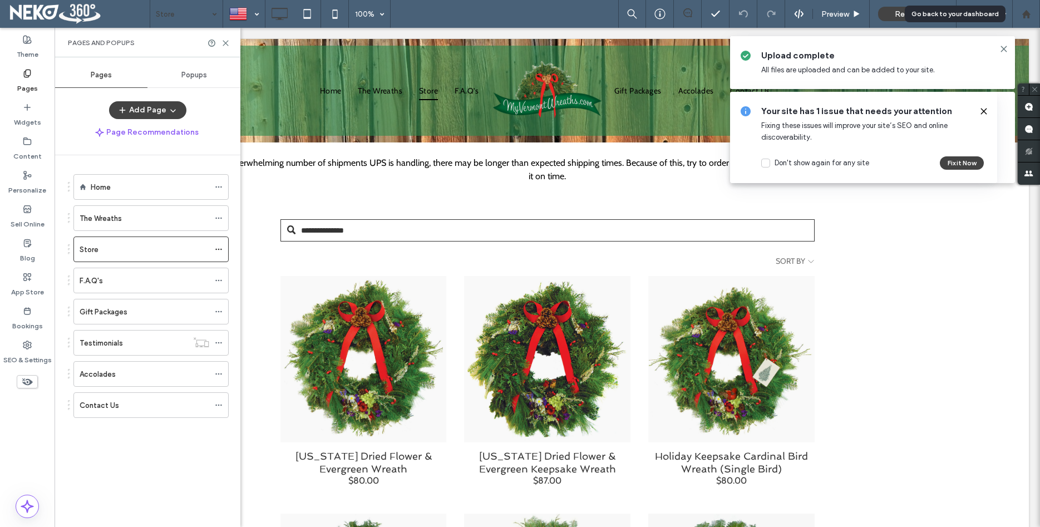
click at [1027, 18] on icon at bounding box center [1026, 13] width 9 height 9
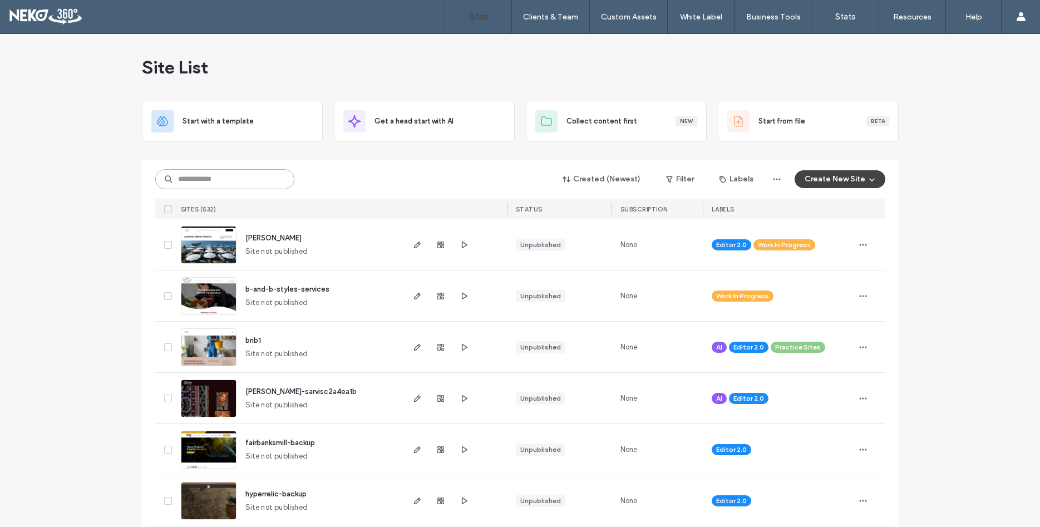
click at [215, 180] on input at bounding box center [224, 179] width 139 height 20
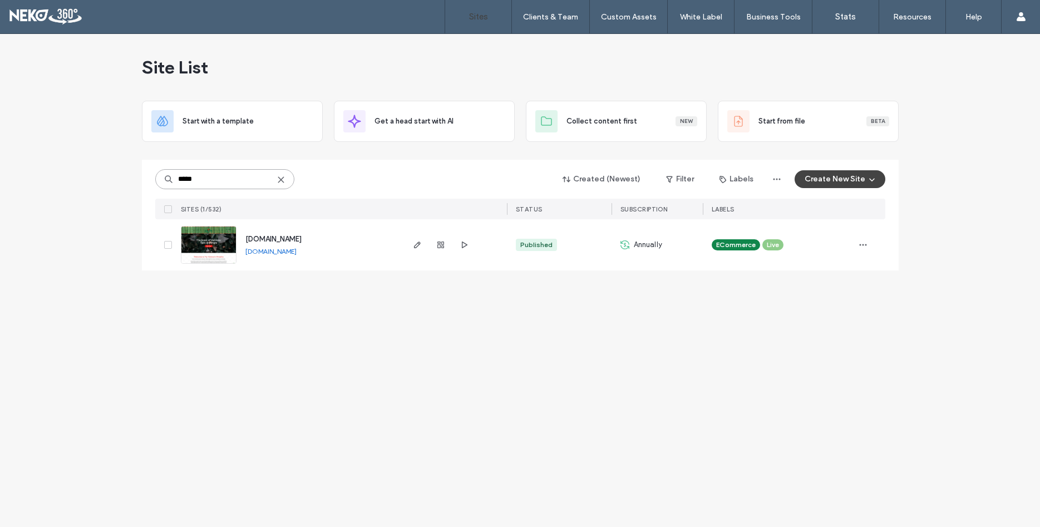
type input "*****"
click at [298, 242] on span "[DOMAIN_NAME]" at bounding box center [273, 239] width 56 height 8
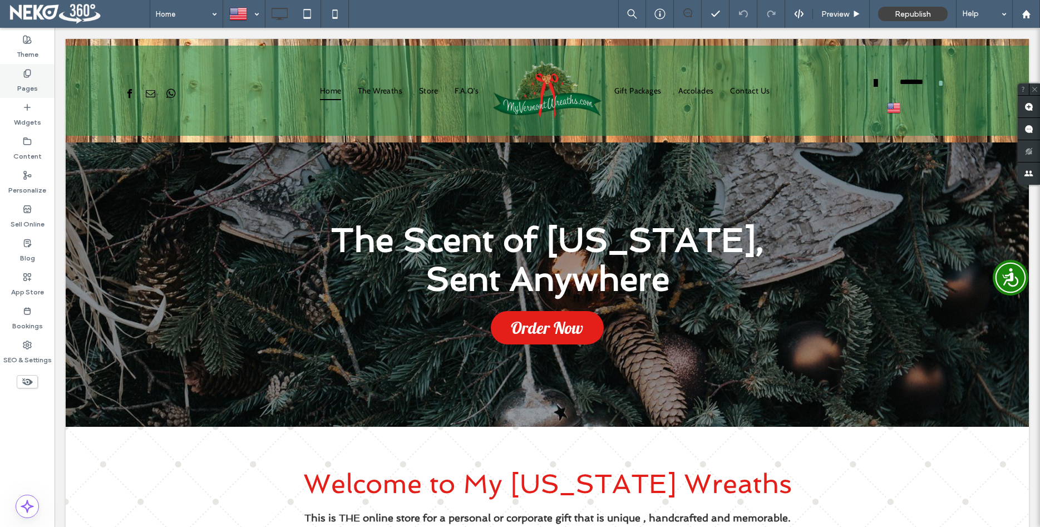
click at [30, 80] on label "Pages" at bounding box center [27, 86] width 21 height 16
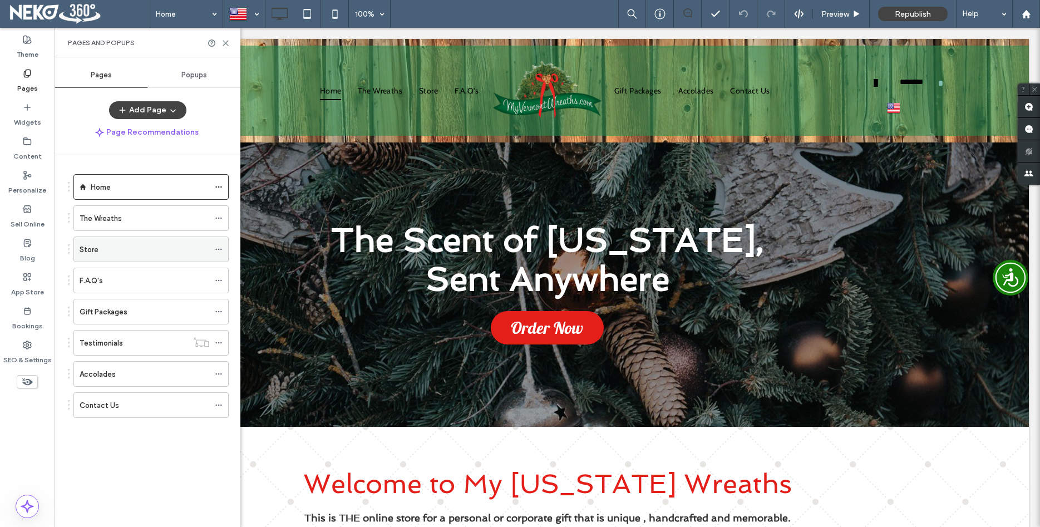
click at [111, 254] on div "Store" at bounding box center [145, 250] width 130 height 12
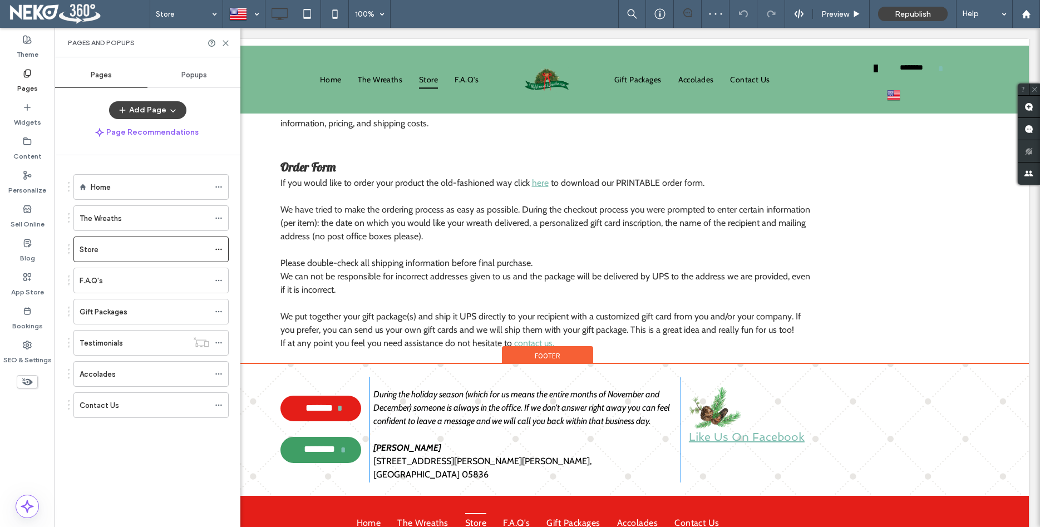
scroll to position [1420, 0]
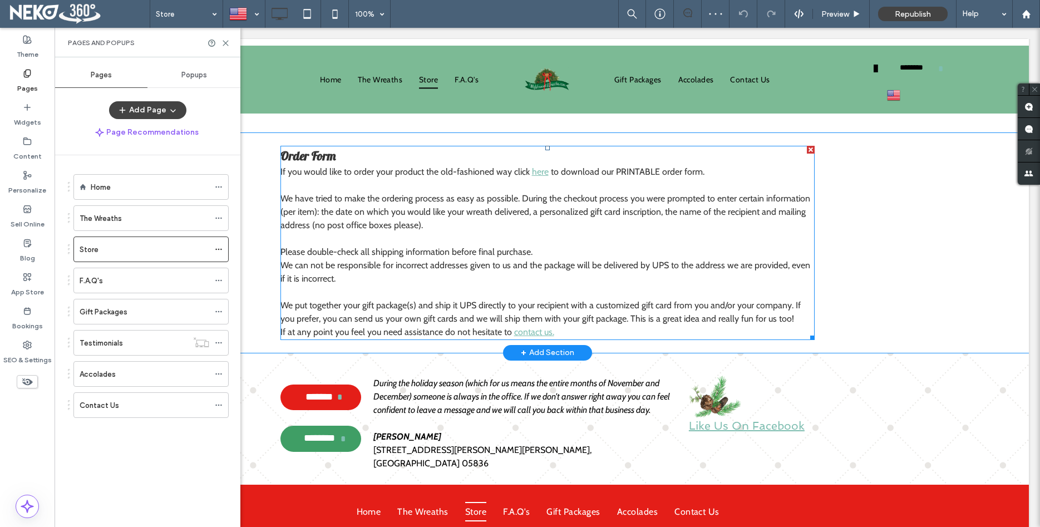
click at [538, 175] on link "here" at bounding box center [540, 171] width 17 height 11
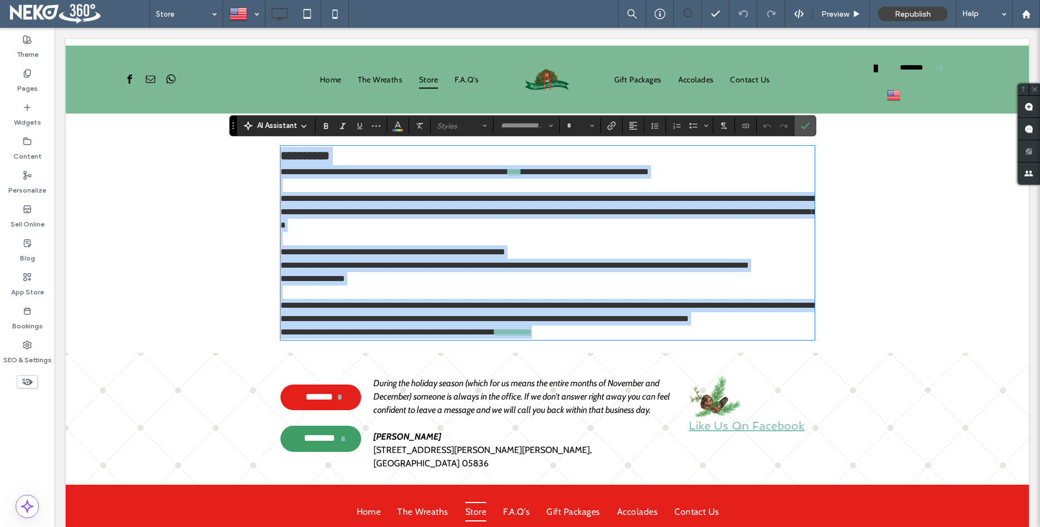
click at [547, 170] on span "**********" at bounding box center [585, 172] width 127 height 8
type input "*****"
type input "**"
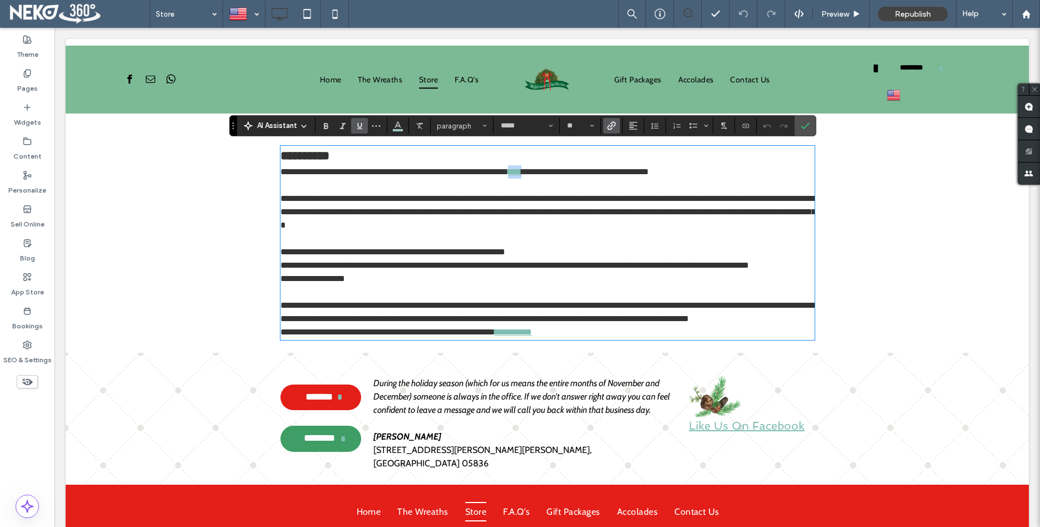
drag, startPoint x: 545, startPoint y: 171, endPoint x: 530, endPoint y: 169, distance: 15.2
click at [522, 169] on link "****" at bounding box center [514, 172] width 13 height 8
click at [611, 126] on use "Link" at bounding box center [612, 126] width 8 height 8
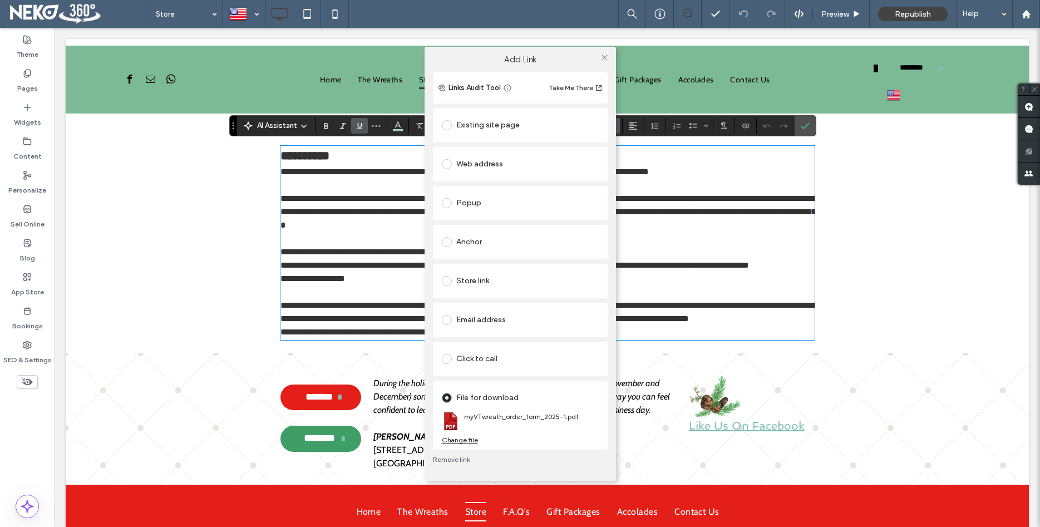
click at [471, 443] on div "Change file" at bounding box center [460, 440] width 36 height 8
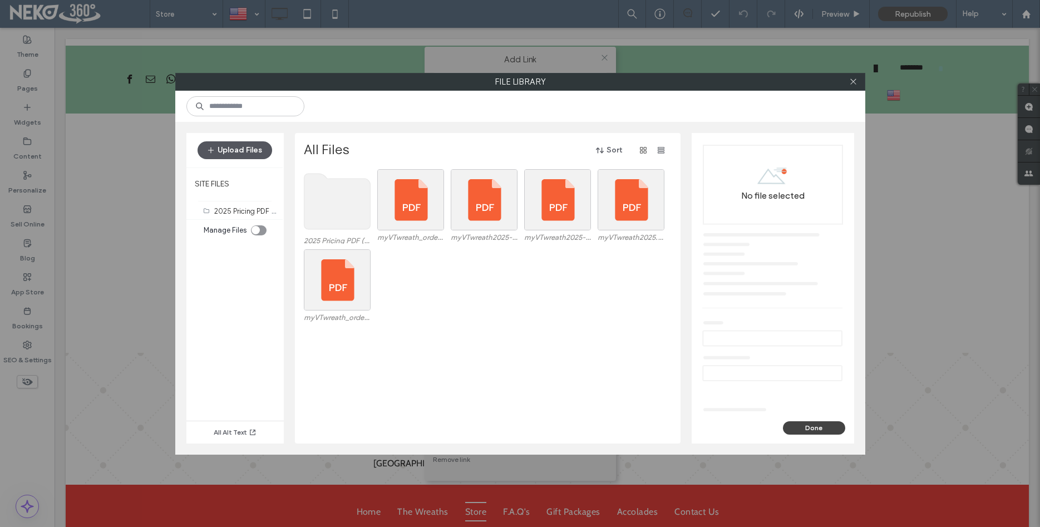
click at [257, 150] on button "Upload Files" at bounding box center [235, 150] width 75 height 18
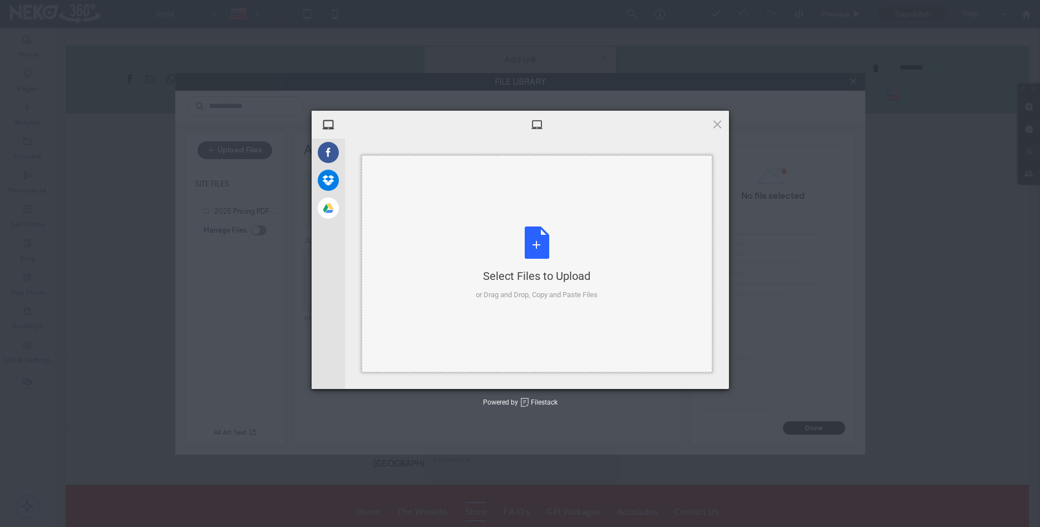
click at [538, 251] on div "Select Files to Upload or Drag and Drop, Copy and Paste Files" at bounding box center [537, 264] width 122 height 74
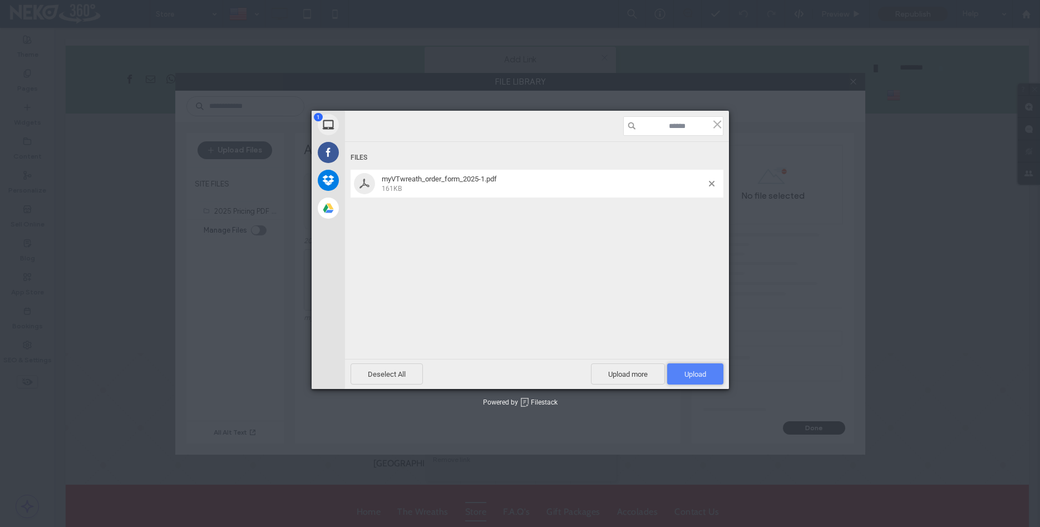
click at [686, 375] on span "Upload 1" at bounding box center [696, 374] width 22 height 8
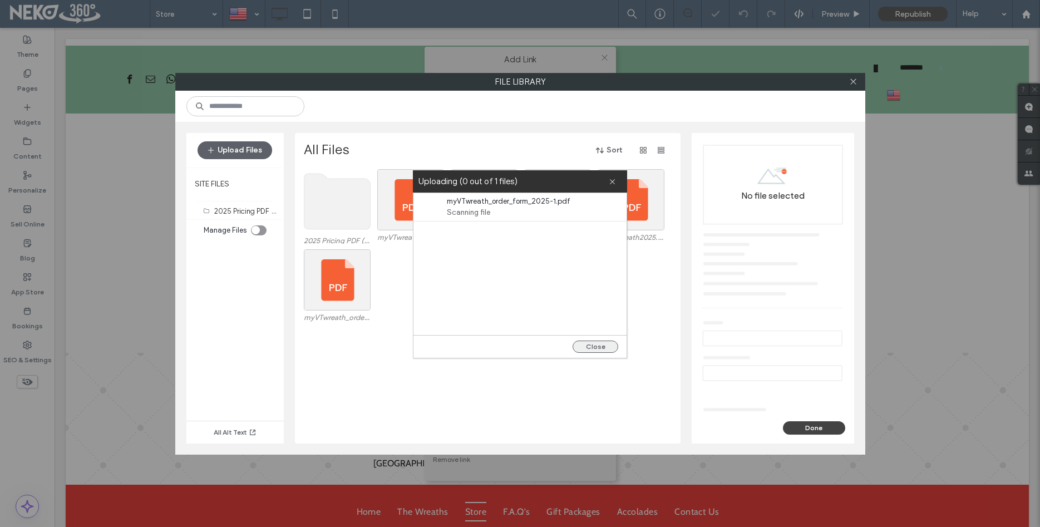
click at [591, 346] on button "Close" at bounding box center [596, 347] width 46 height 12
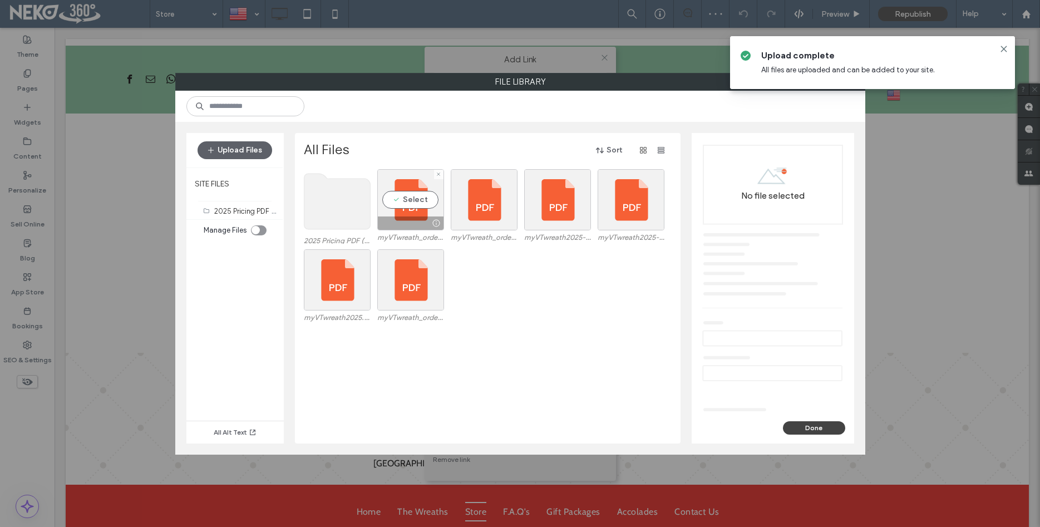
click at [436, 222] on div at bounding box center [437, 223] width 14 height 9
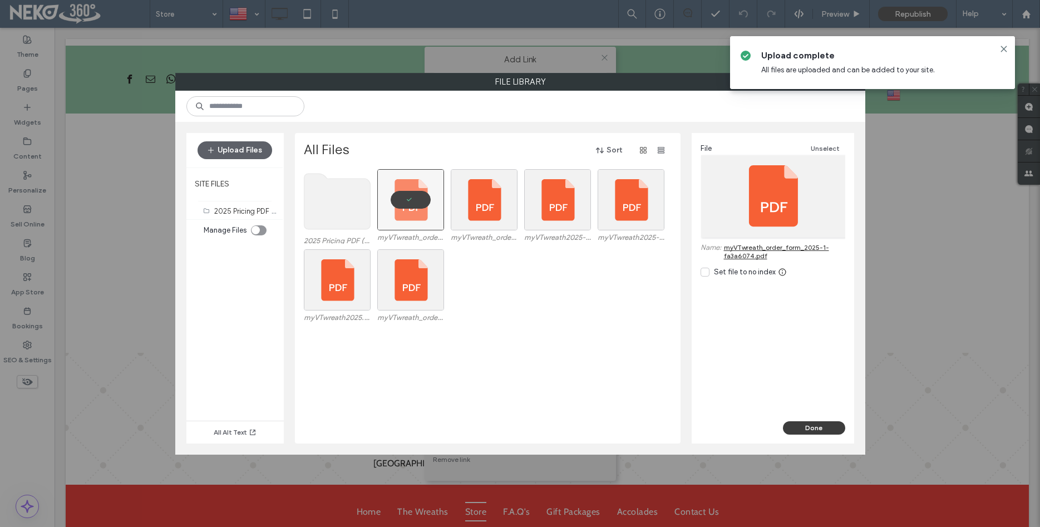
click at [814, 425] on button "Done" at bounding box center [814, 427] width 62 height 13
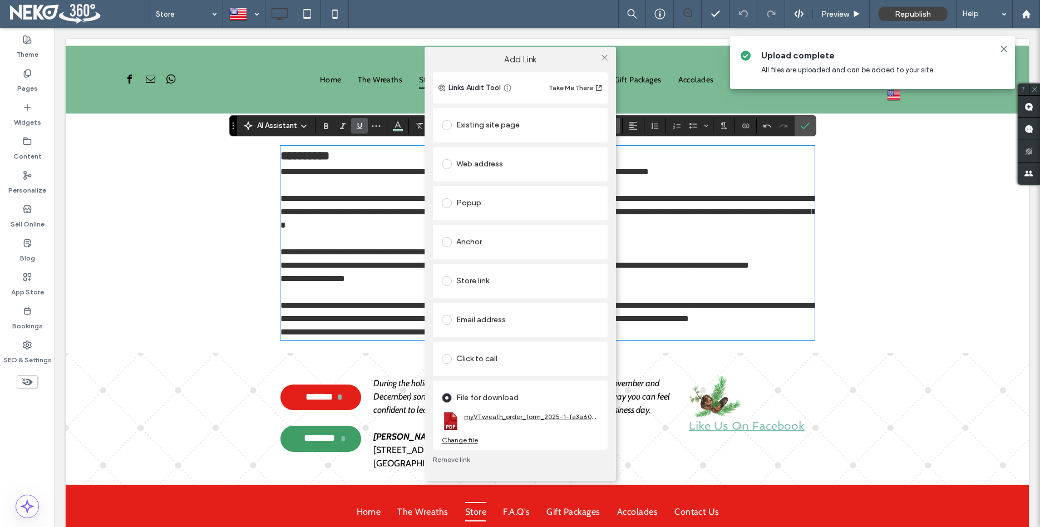
click at [527, 420] on link "myVTwreath_order_form_2025-1-fa3a6074.pdf" at bounding box center [531, 416] width 135 height 8
click at [913, 241] on div "Add Link Links Audit Tool Take Me There Existing site page Web address Popup An…" at bounding box center [520, 263] width 1040 height 527
click at [905, 276] on div "Add Link Links Audit Tool Take Me There Existing site page Web address Popup An…" at bounding box center [520, 263] width 1040 height 527
click at [606, 57] on icon at bounding box center [605, 57] width 8 height 8
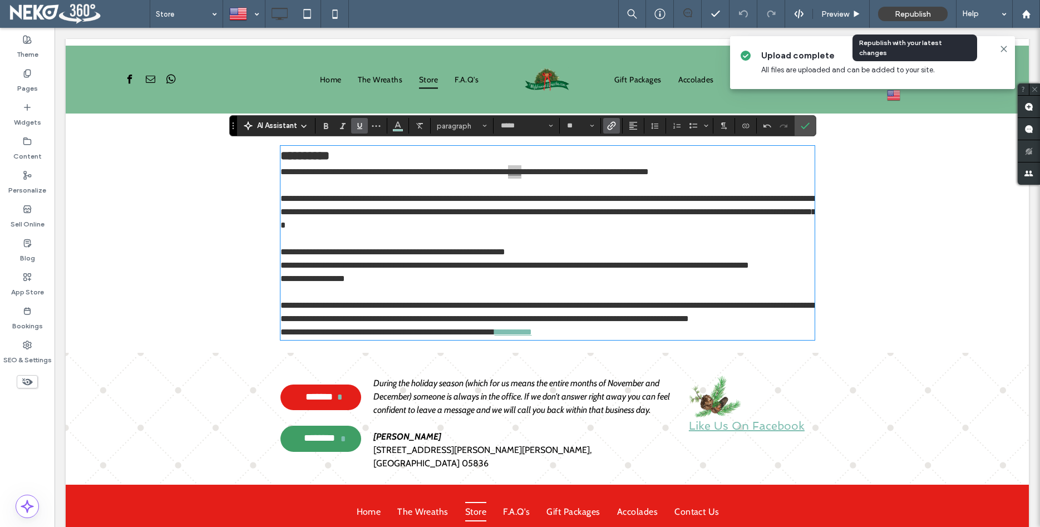
click at [911, 9] on span "Republish" at bounding box center [913, 13] width 36 height 9
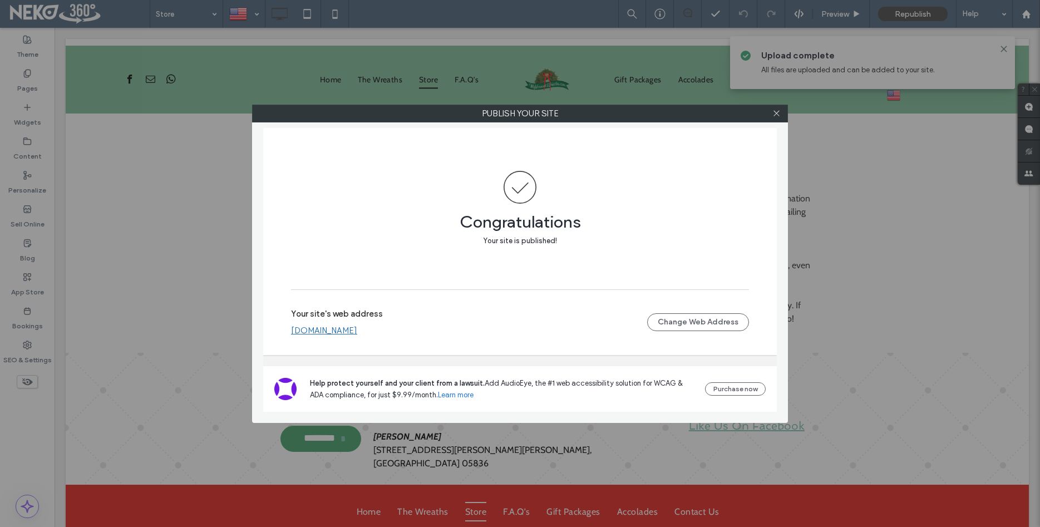
click at [782, 115] on div at bounding box center [776, 113] width 17 height 17
